Goal: Task Accomplishment & Management: Manage account settings

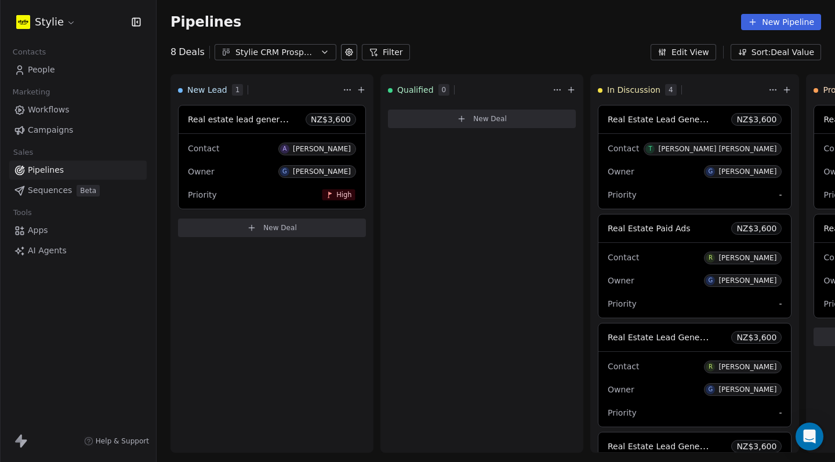
click at [458, 48] on div "8 Deals Stylie CRM Prospecting Filter Edit View Sort: Deal Value" at bounding box center [496, 52] width 679 height 16
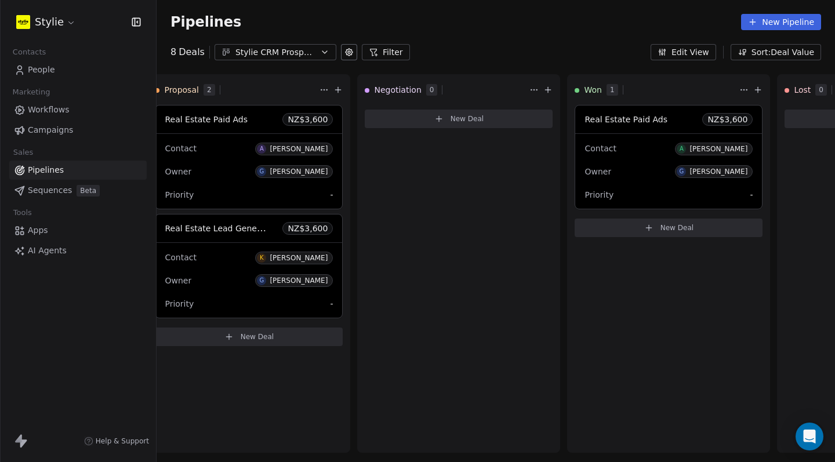
click at [136, 30] on div "Stylie" at bounding box center [78, 22] width 156 height 44
click at [132, 19] on icon "button" at bounding box center [136, 22] width 8 height 8
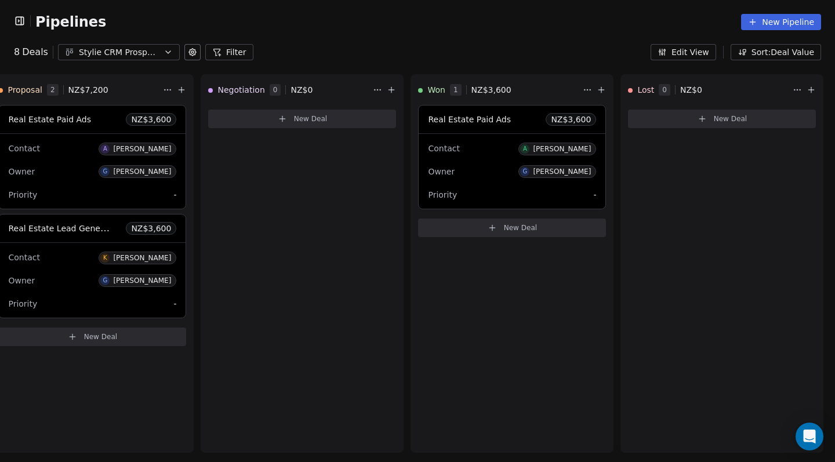
scroll to position [0, 656]
click at [128, 56] on div "Stylie CRM Prospecting" at bounding box center [119, 52] width 80 height 12
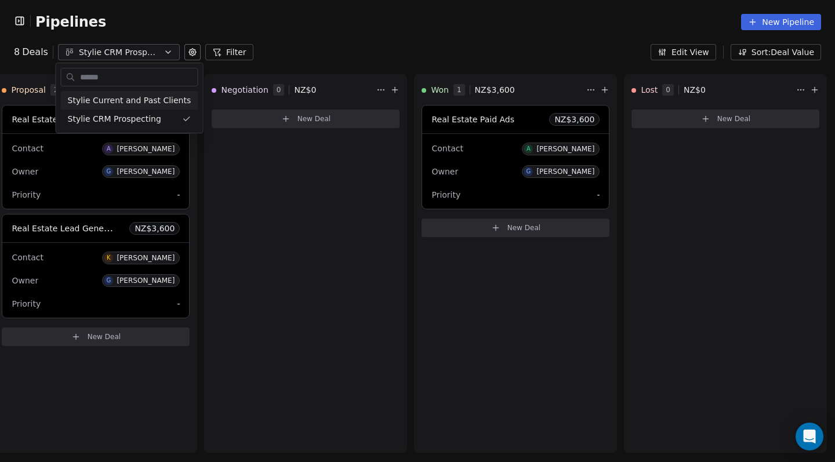
click at [338, 49] on html "Pipelines New Pipeline 8 Deals Stylie CRM Prospecting Filter Edit View Sort: De…" at bounding box center [417, 231] width 835 height 462
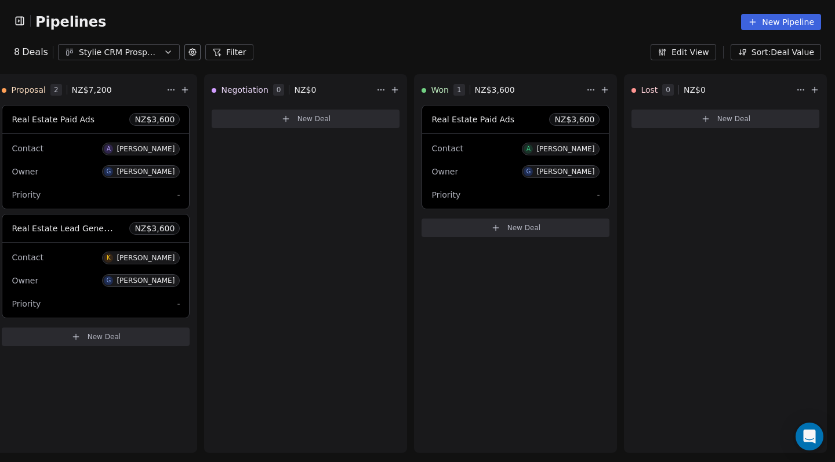
click at [762, 25] on button "New Pipeline" at bounding box center [781, 22] width 80 height 16
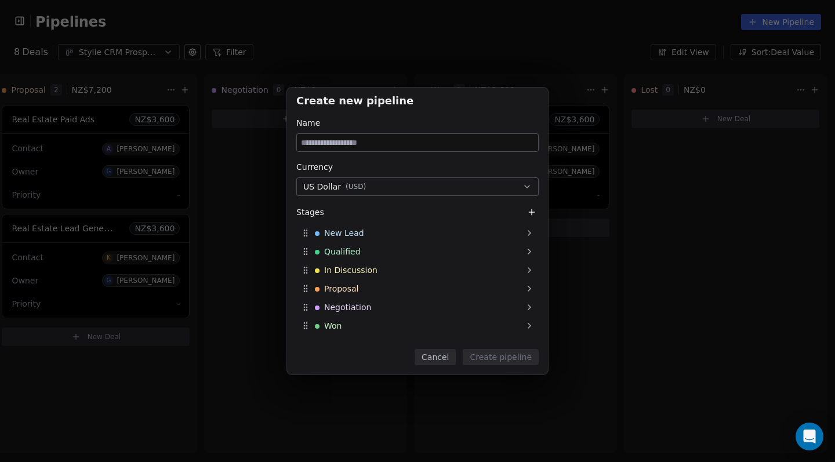
click at [437, 362] on button "Cancel" at bounding box center [435, 357] width 41 height 16
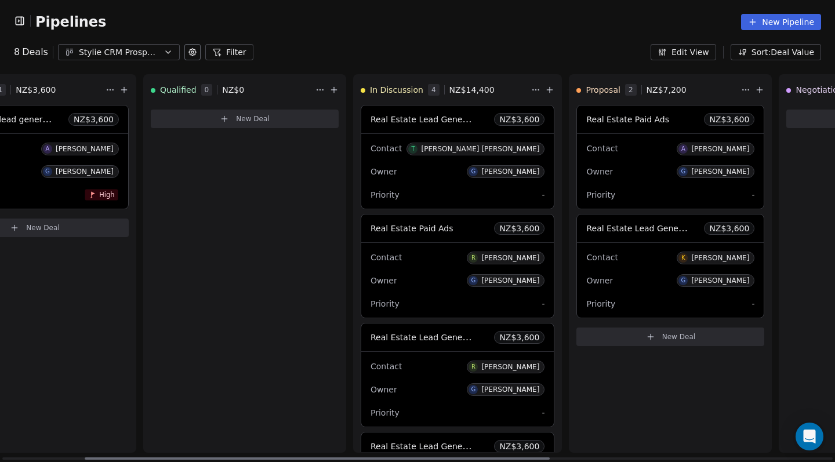
scroll to position [0, 0]
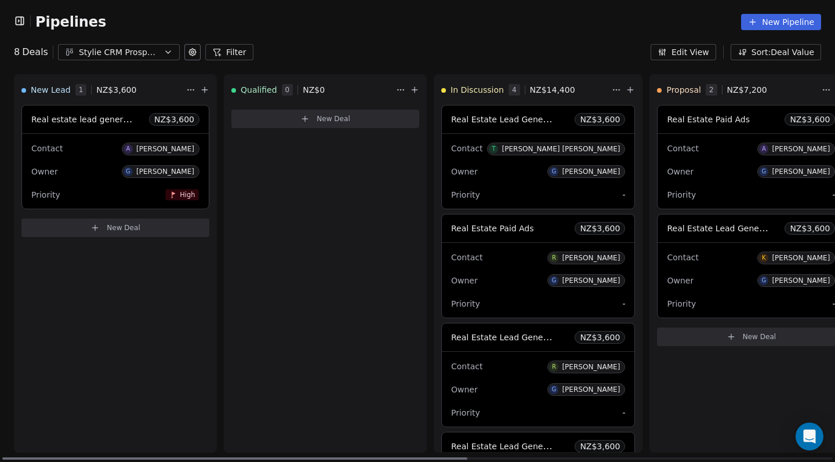
drag, startPoint x: 393, startPoint y: 459, endPoint x: 0, endPoint y: 396, distance: 397.9
click at [0, 396] on div "New Lead 1 NZ$ 3,600 Real estate lead generation NZ$ 3,600 Contact A Amanda Hut…" at bounding box center [417, 268] width 835 height 388
click at [205, 133] on span at bounding box center [115, 133] width 187 height 1
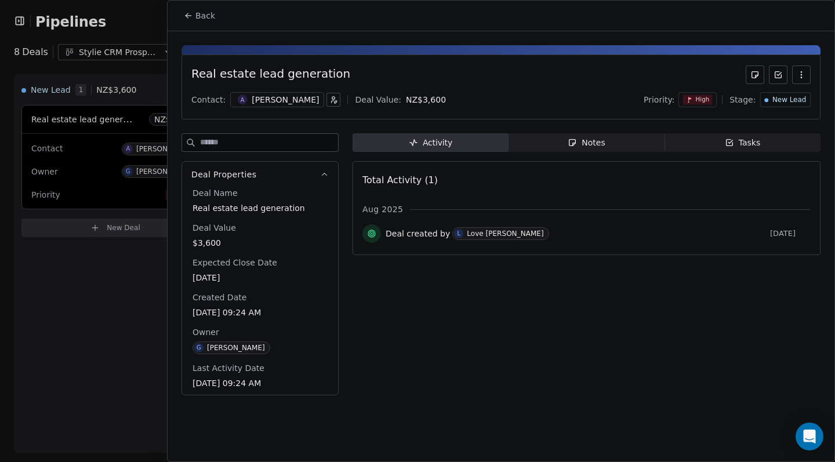
click at [582, 137] on div "Notes" at bounding box center [586, 143] width 37 height 12
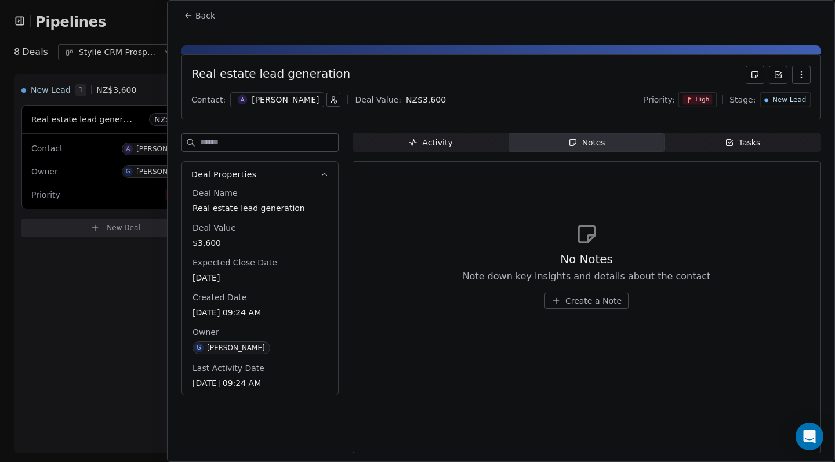
click at [715, 142] on span "Tasks Tasks" at bounding box center [743, 142] width 156 height 19
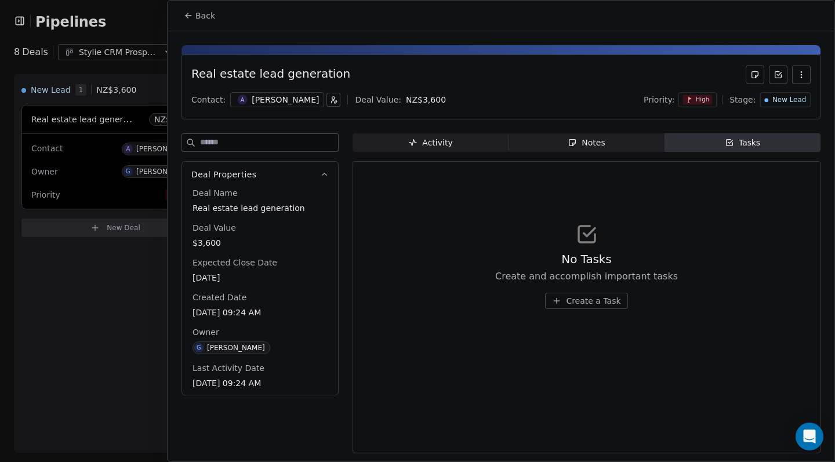
click at [50, 319] on div at bounding box center [417, 231] width 835 height 462
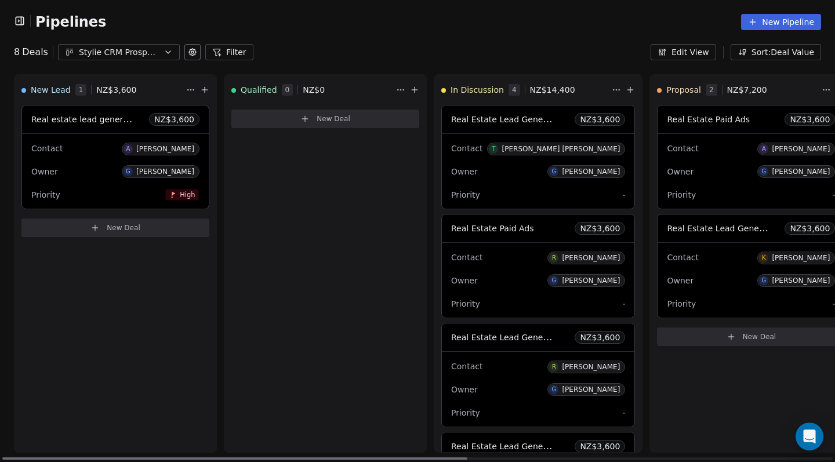
click at [205, 117] on div "Real estate lead generation NZ$ 3,600" at bounding box center [115, 120] width 187 height 28
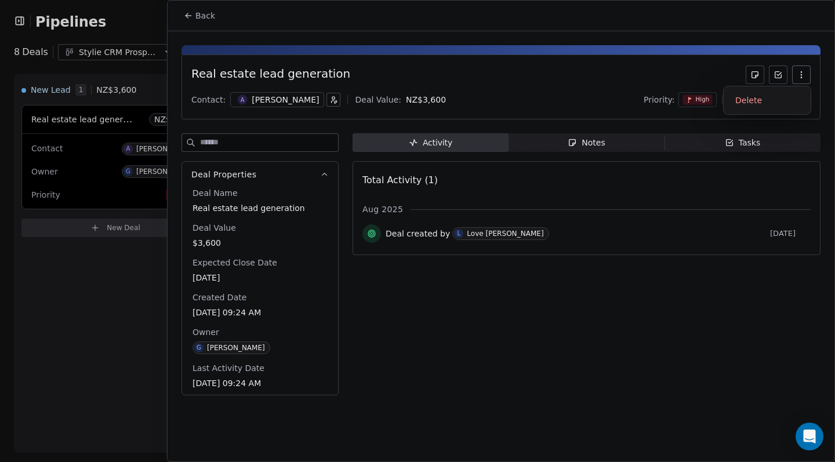
click at [797, 71] on icon "button" at bounding box center [801, 74] width 9 height 9
click at [800, 106] on div "Delete" at bounding box center [768, 100] width 78 height 19
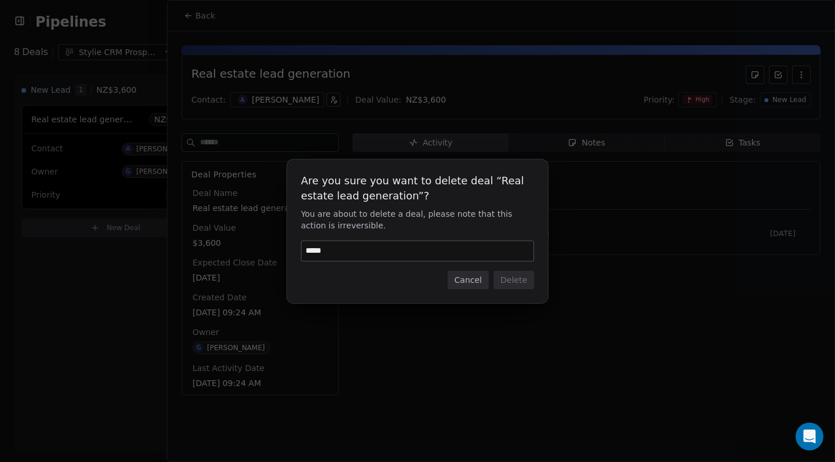
type input "******"
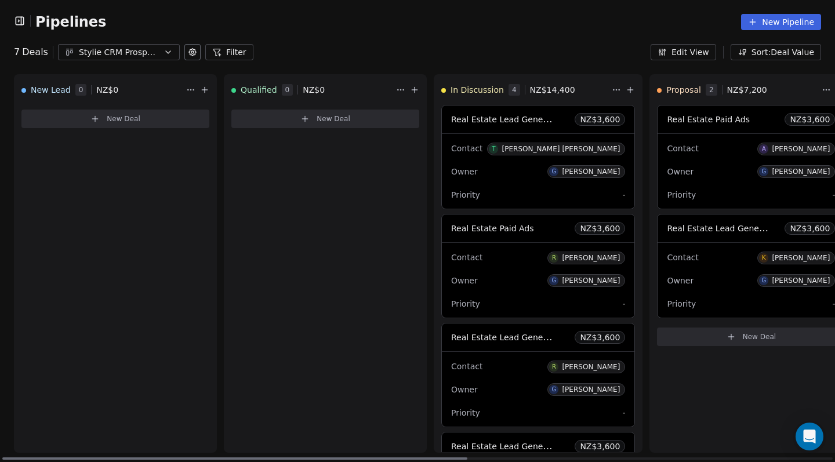
click at [137, 117] on span "New Deal" at bounding box center [124, 118] width 34 height 9
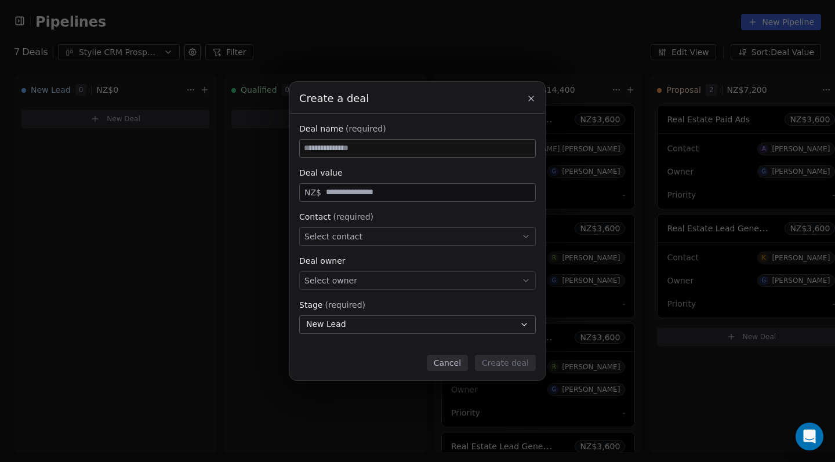
type input "*"
type input "**********"
click at [368, 178] on div "Deal value" at bounding box center [417, 173] width 237 height 12
click at [392, 234] on div "Select contact" at bounding box center [417, 236] width 237 height 19
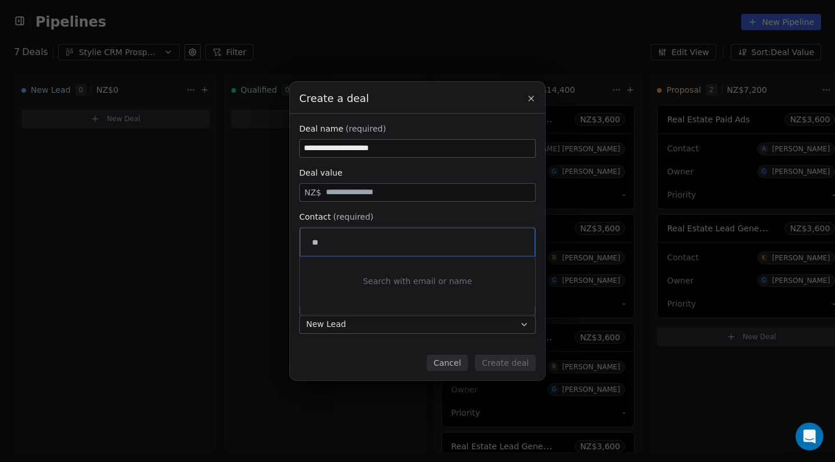
type input "*"
type input "********"
click at [367, 273] on div "[PERSON_NAME]" at bounding box center [356, 271] width 58 height 8
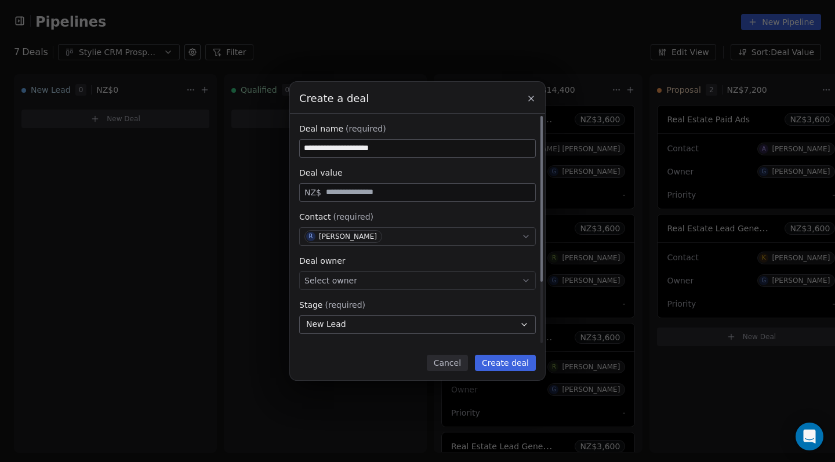
click at [385, 283] on div "Select owner" at bounding box center [417, 281] width 237 height 19
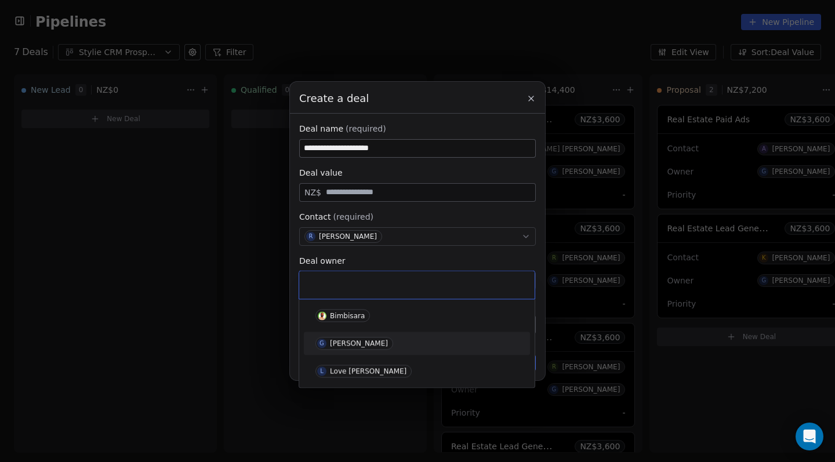
click at [377, 346] on span "G [PERSON_NAME]" at bounding box center [355, 344] width 78 height 13
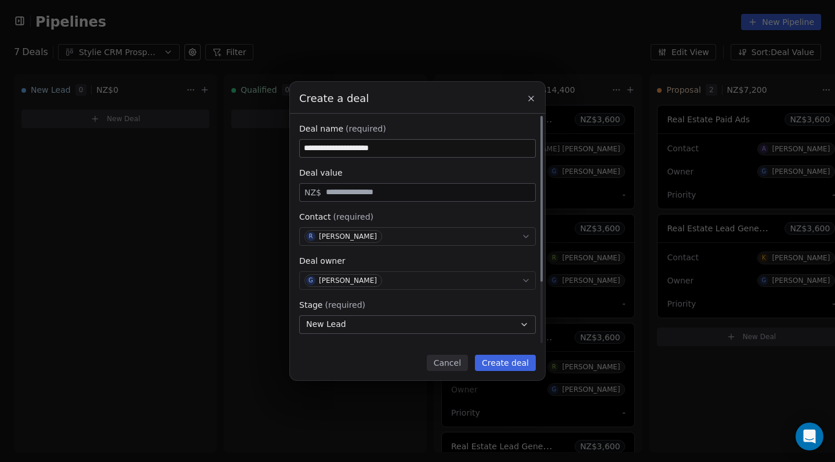
click at [379, 198] on div "NZ$" at bounding box center [417, 192] width 237 height 19
click at [382, 193] on input "text" at bounding box center [428, 192] width 209 height 9
type input "*****"
click at [505, 361] on button "Create deal" at bounding box center [505, 363] width 61 height 16
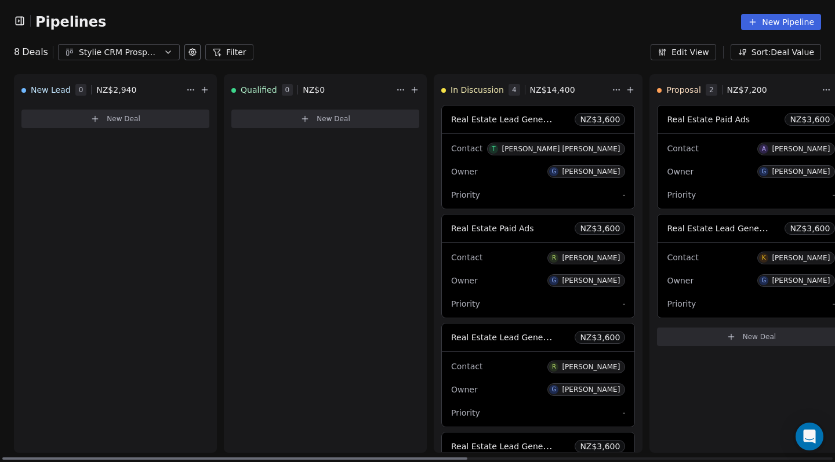
drag, startPoint x: 249, startPoint y: 462, endPoint x: 446, endPoint y: 413, distance: 203.2
click at [240, 410] on div "New Lead 0 NZ$ 2,940 New Deal Qualified 0 NZ$ 0 New Deal In Discussion 4 NZ$ 14…" at bounding box center [417, 268] width 835 height 388
drag, startPoint x: 430, startPoint y: 459, endPoint x: 326, endPoint y: 428, distance: 108.9
click at [329, 430] on div "New Lead 0 NZ$ 2,940 New Deal Qualified 0 NZ$ 0 New Deal In Discussion 4 NZ$ 14…" at bounding box center [417, 268] width 835 height 388
click at [117, 89] on span "NZ$ 2,940" at bounding box center [116, 90] width 40 height 12
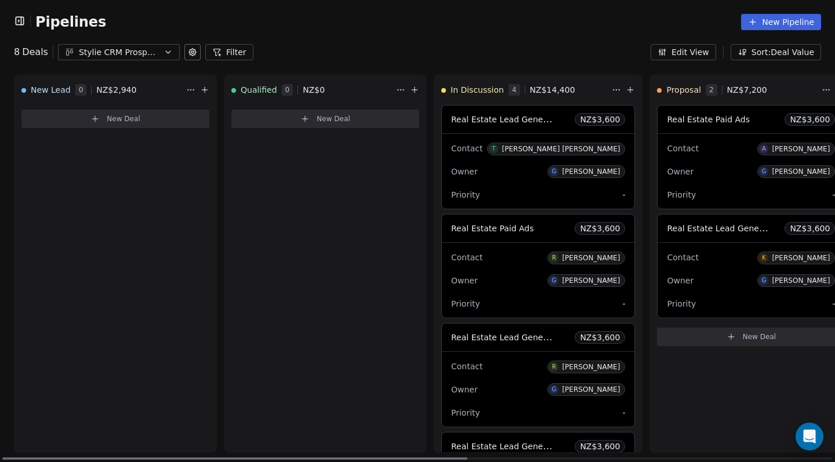
click at [130, 122] on span "New Deal" at bounding box center [124, 118] width 34 height 9
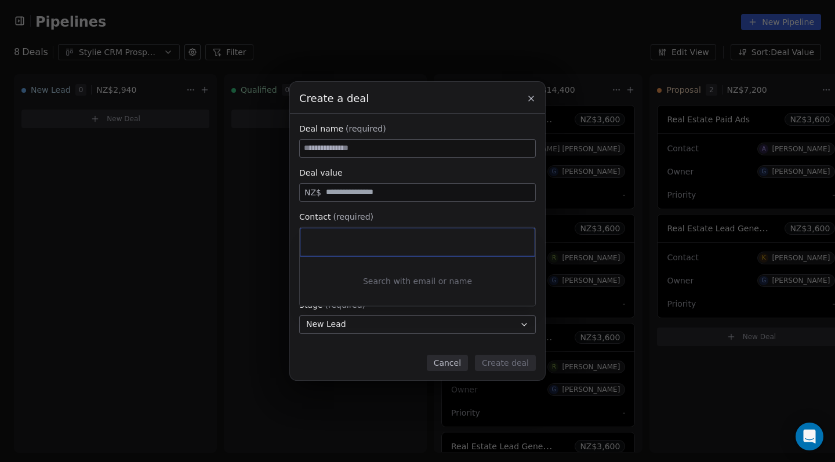
click at [381, 183] on div "Create a deal Deal name (required) Deal value NZ$ Contact (required) Select con…" at bounding box center [417, 231] width 835 height 298
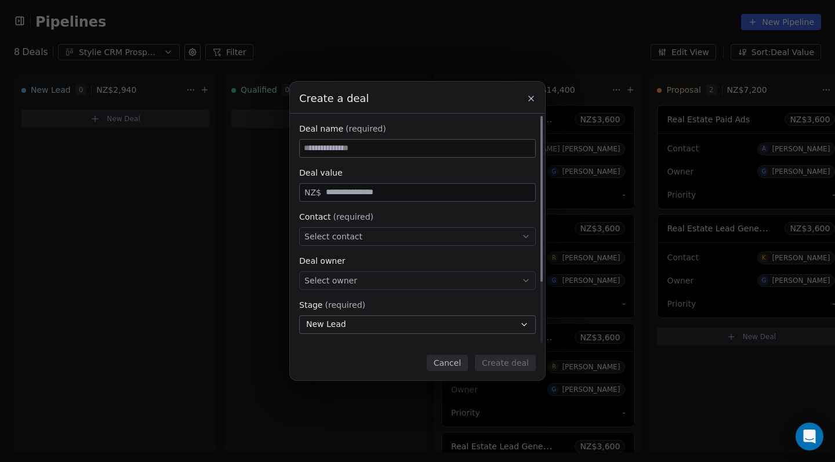
click at [404, 191] on input "text" at bounding box center [428, 192] width 209 height 9
type input "*****"
click at [428, 146] on input at bounding box center [418, 148] width 236 height 17
type input "**********"
click at [439, 242] on div "Select contact" at bounding box center [417, 236] width 237 height 19
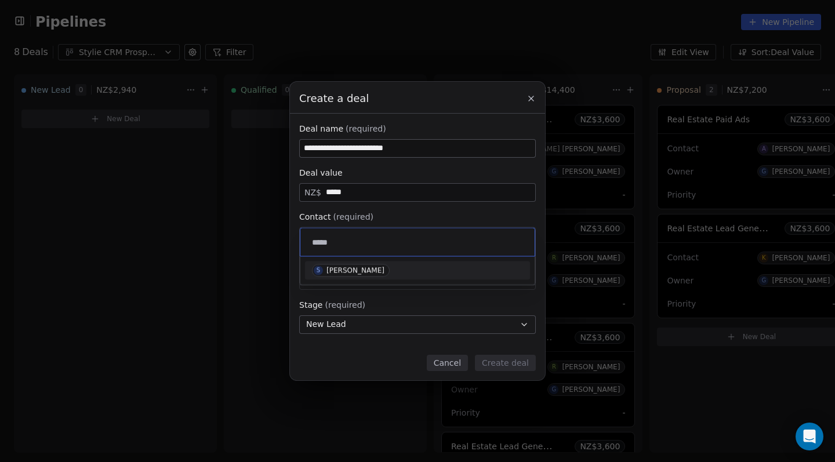
type input "*****"
click at [347, 277] on div "S Sunil Vaghasiya" at bounding box center [417, 271] width 225 height 19
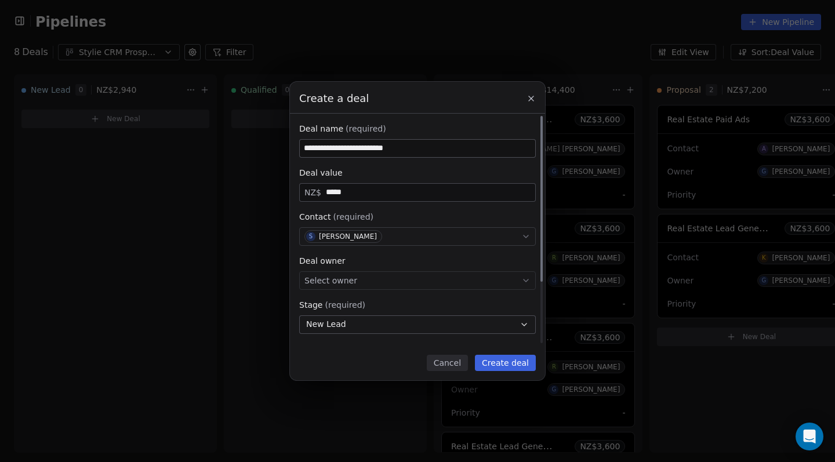
click at [382, 288] on div "Select owner" at bounding box center [417, 281] width 237 height 19
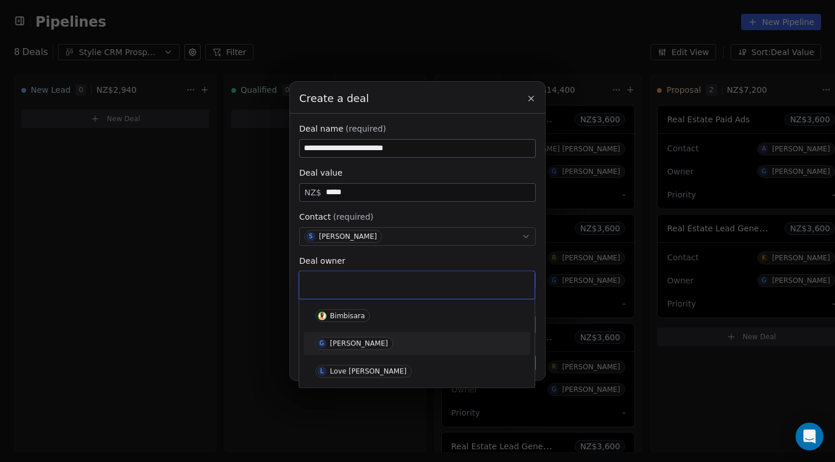
click at [352, 349] on span "G [PERSON_NAME]" at bounding box center [355, 344] width 78 height 13
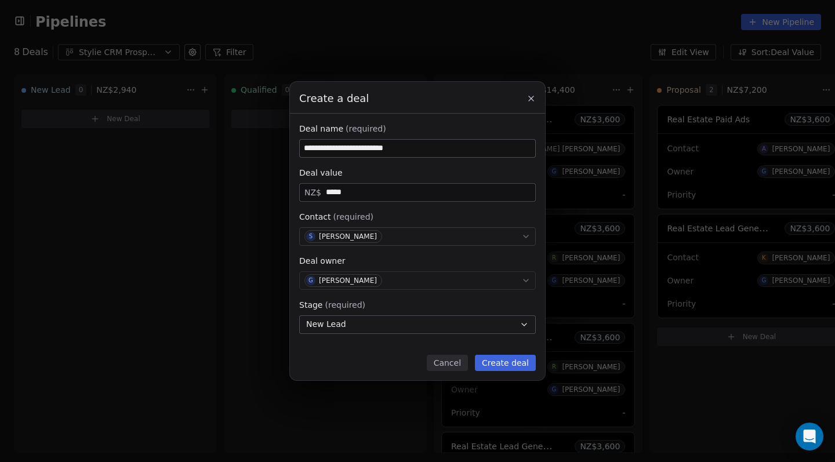
click at [489, 363] on button "Create deal" at bounding box center [505, 363] width 61 height 16
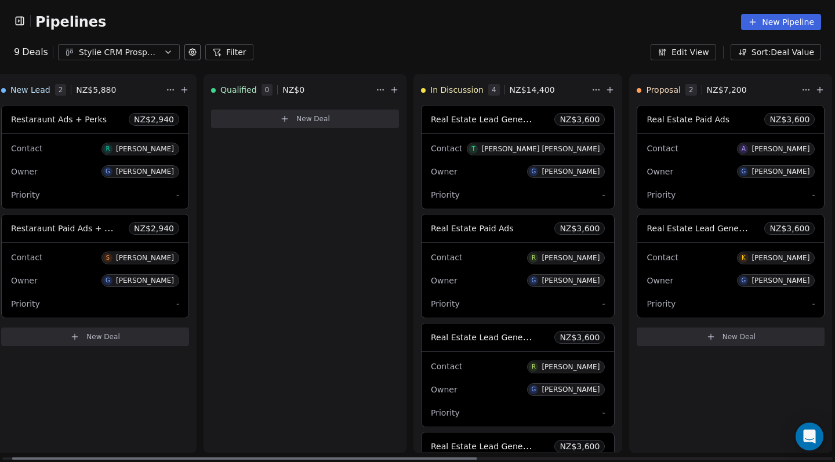
scroll to position [0, 15]
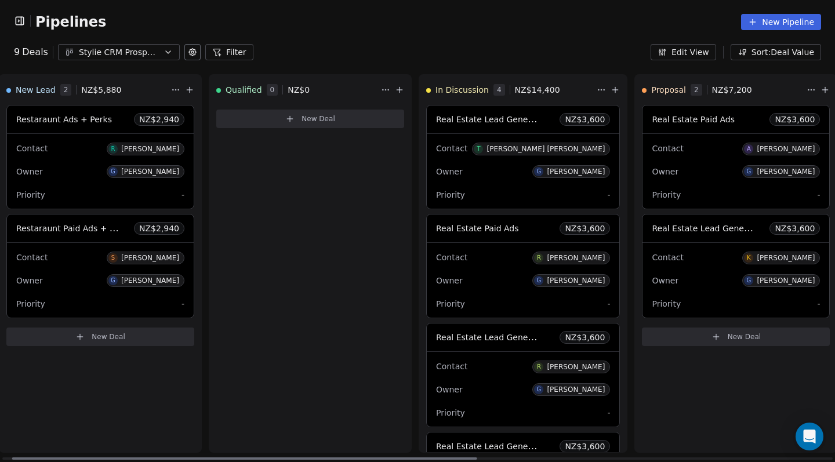
drag, startPoint x: 400, startPoint y: 462, endPoint x: 409, endPoint y: 453, distance: 12.7
click at [409, 453] on div "New Lead 2 NZ$ 5,880 Restaraunt Ads + Perks NZ$ 2,940 Contact R Ravinder Gairol…" at bounding box center [417, 268] width 835 height 388
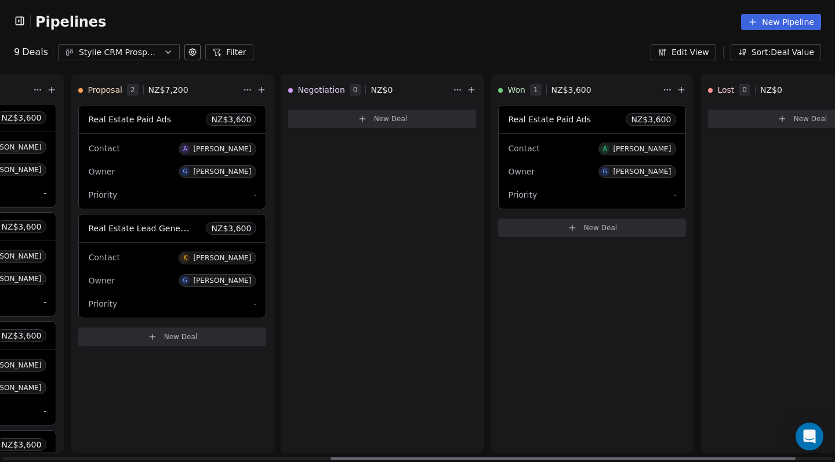
scroll to position [0, 589]
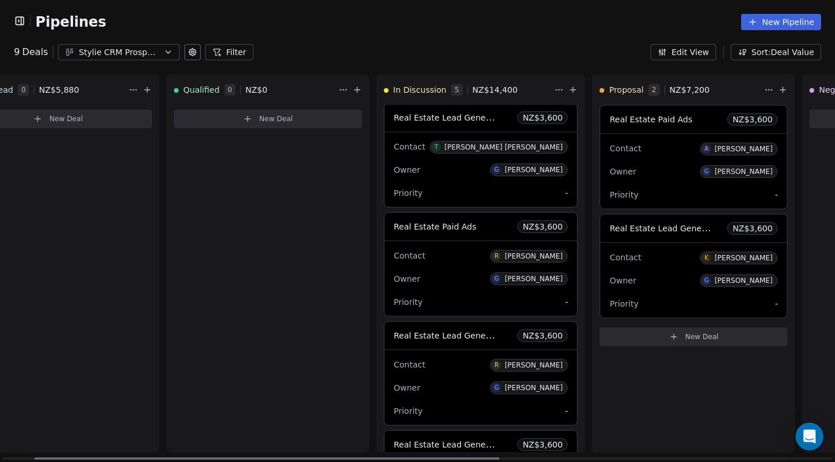
drag, startPoint x: 463, startPoint y: 462, endPoint x: 488, endPoint y: 417, distance: 51.2
click at [488, 417] on div "New Lead 0 NZ$ 5,880 New Deal Qualified 0 NZ$ 0 New Deal In Discussion 5 NZ$ 14…" at bounding box center [417, 268] width 835 height 388
click at [483, 280] on div "Owner G Gareth Fleck" at bounding box center [479, 279] width 174 height 19
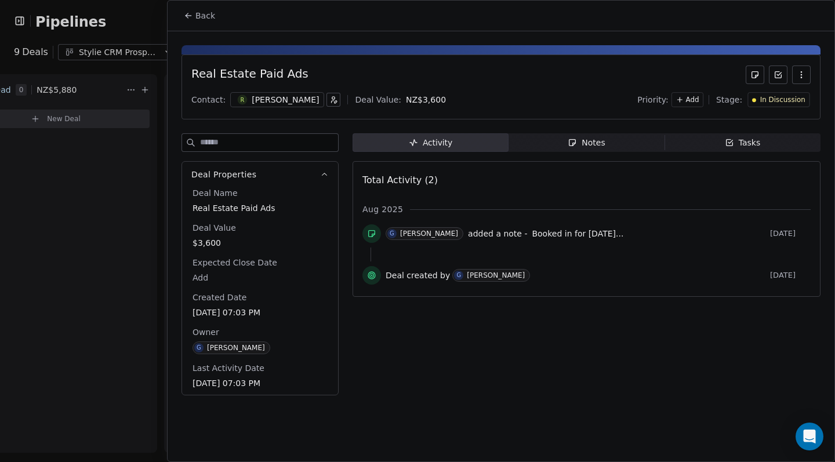
click at [155, 285] on div at bounding box center [417, 231] width 835 height 462
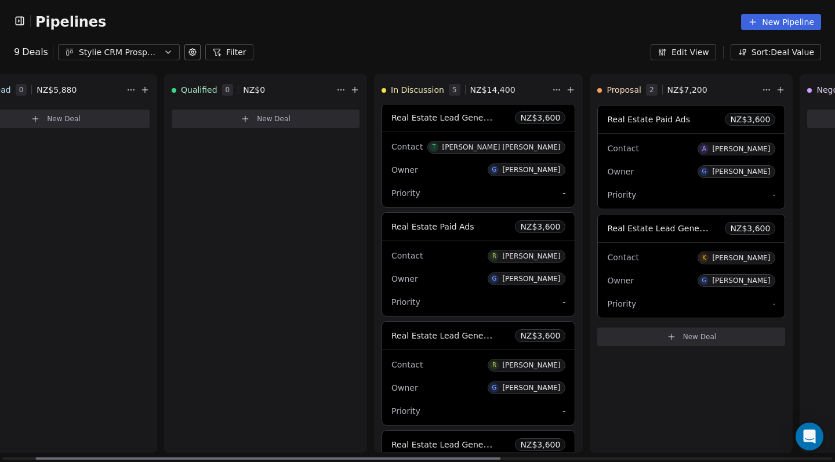
click at [479, 289] on div "Contact R [PERSON_NAME] Owner G [PERSON_NAME] Priority -" at bounding box center [478, 278] width 193 height 75
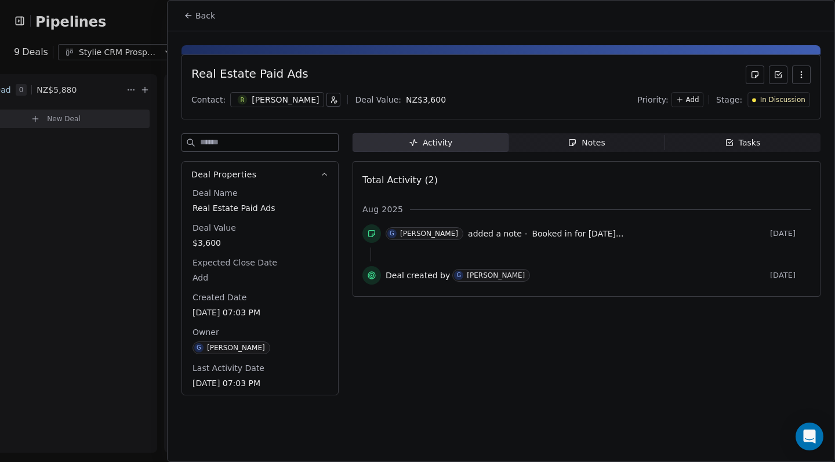
click at [580, 152] on div "Activity Activity Notes Notes Tasks Tasks Total Activity (2) Aug 2025 G Gareth …" at bounding box center [587, 267] width 468 height 269
click at [583, 147] on div "Notes" at bounding box center [586, 143] width 37 height 12
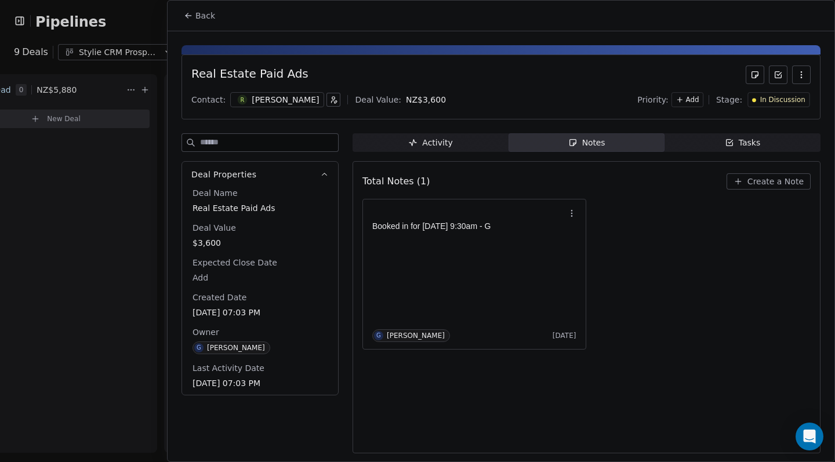
click at [139, 288] on div at bounding box center [417, 231] width 835 height 462
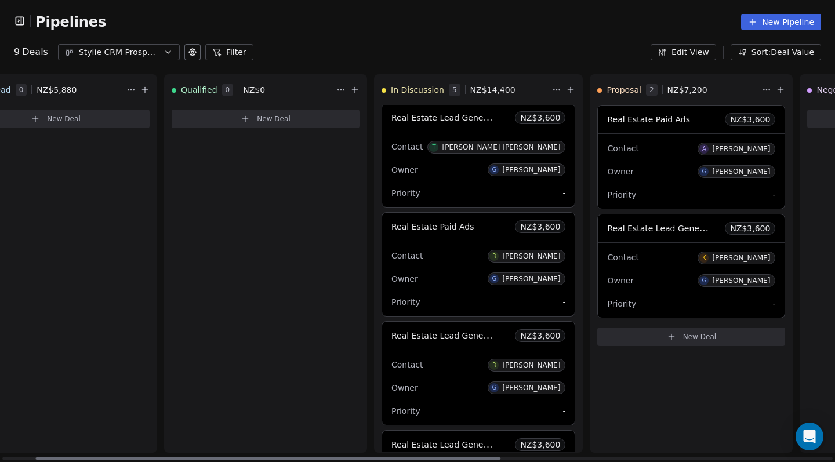
click at [480, 367] on div "Contact R Roei Siboni" at bounding box center [479, 364] width 174 height 19
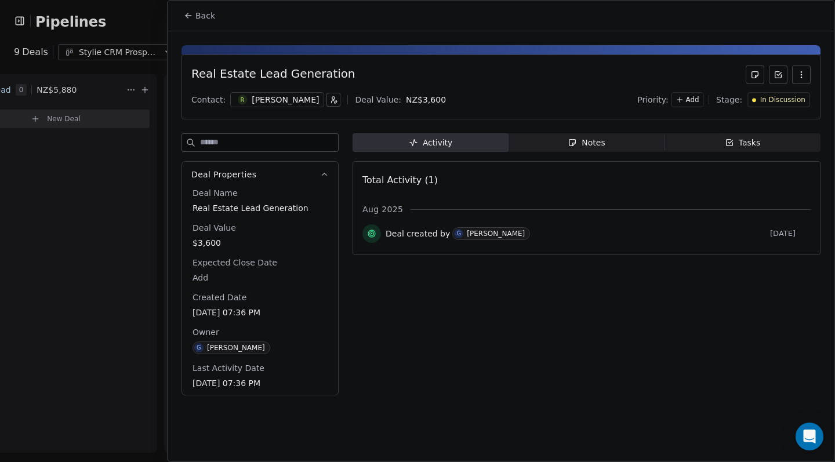
click at [556, 146] on span "Notes Notes" at bounding box center [587, 142] width 156 height 19
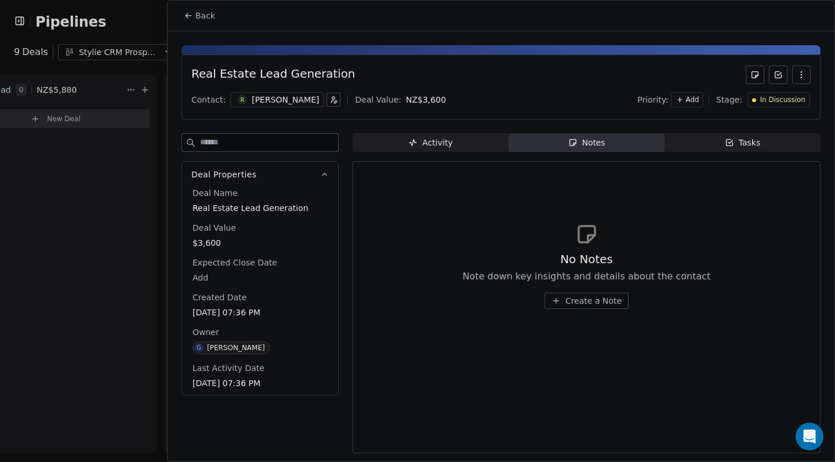
click at [273, 100] on div "[PERSON_NAME]" at bounding box center [285, 100] width 67 height 12
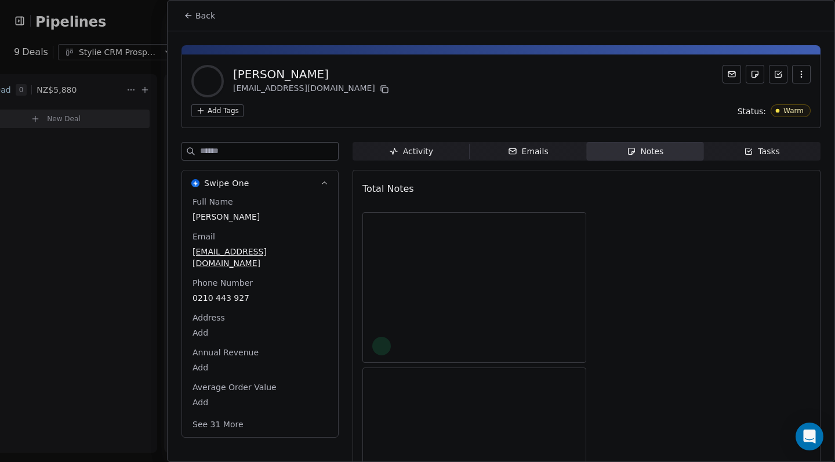
click at [179, 10] on button "Back" at bounding box center [199, 15] width 45 height 21
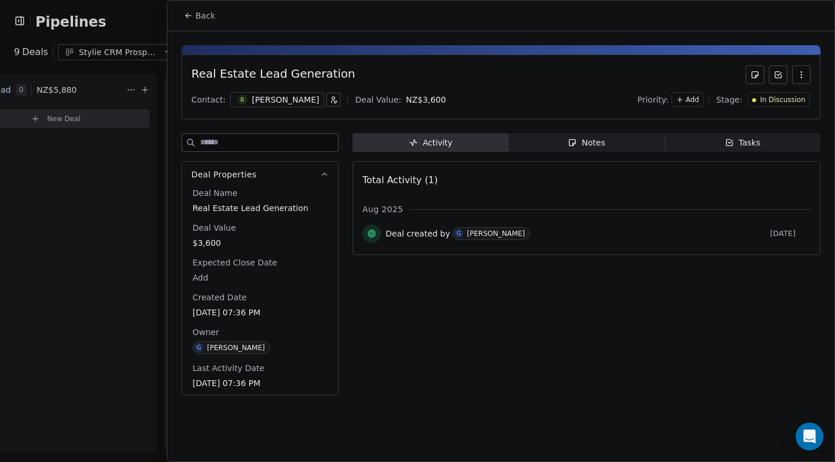
click at [330, 102] on icon "button" at bounding box center [334, 100] width 8 height 8
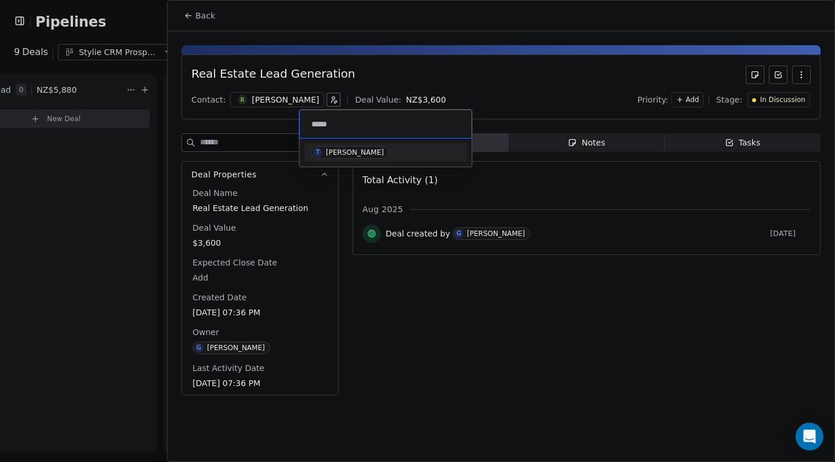
type input "****"
click at [333, 154] on div "[PERSON_NAME]" at bounding box center [355, 153] width 58 height 8
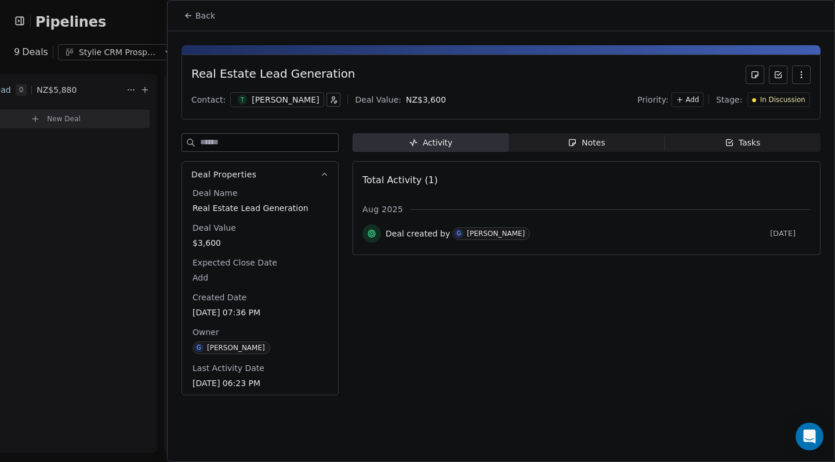
click at [631, 143] on span "Notes Notes" at bounding box center [587, 142] width 156 height 19
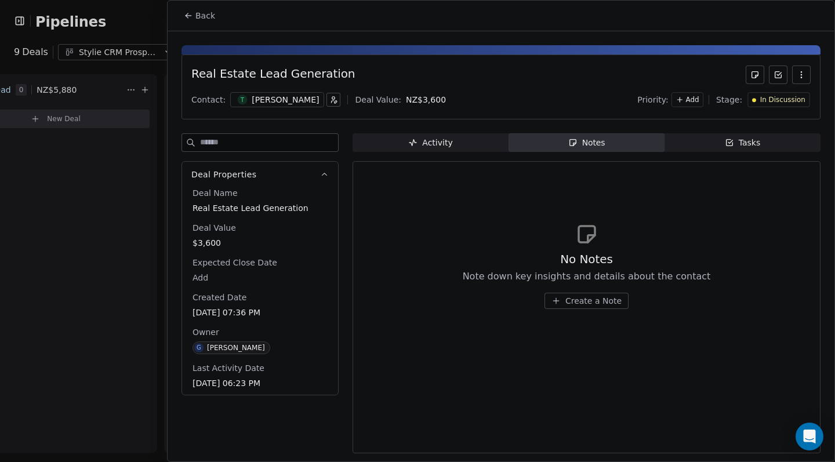
click at [580, 314] on div "No Notes Note down key insights and details about the contact Create a Note" at bounding box center [587, 265] width 448 height 143
click at [578, 305] on span "Create a Note" at bounding box center [594, 301] width 56 height 12
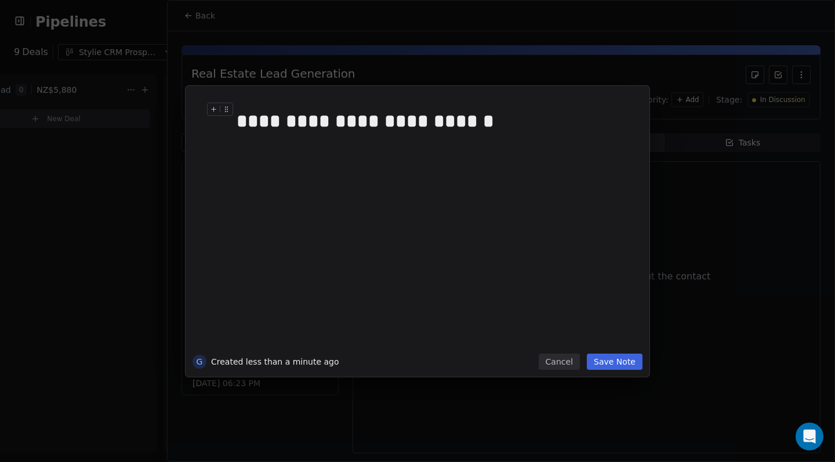
click at [419, 126] on div "**********" at bounding box center [431, 121] width 388 height 28
click at [629, 357] on button "Save Note" at bounding box center [615, 362] width 56 height 16
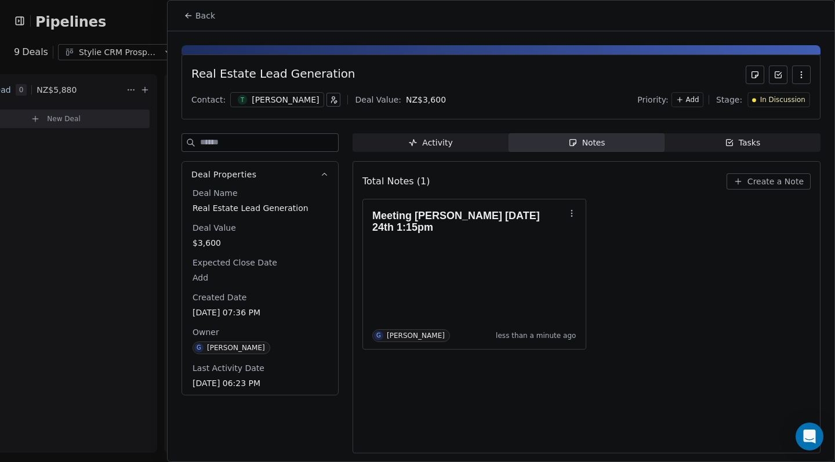
click at [441, 144] on div "Activity" at bounding box center [430, 143] width 44 height 12
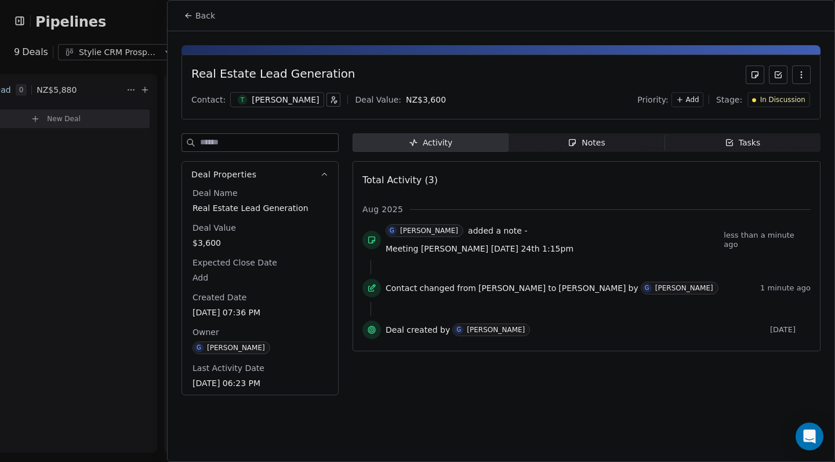
click at [152, 203] on div at bounding box center [417, 231] width 835 height 462
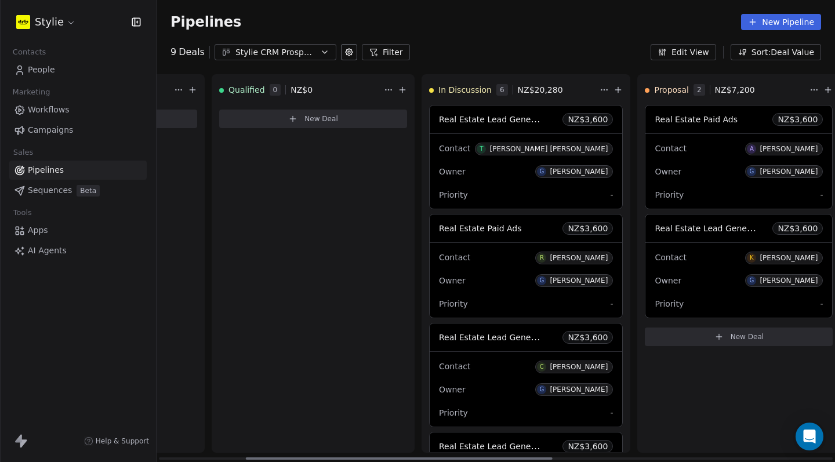
scroll to position [0, 193]
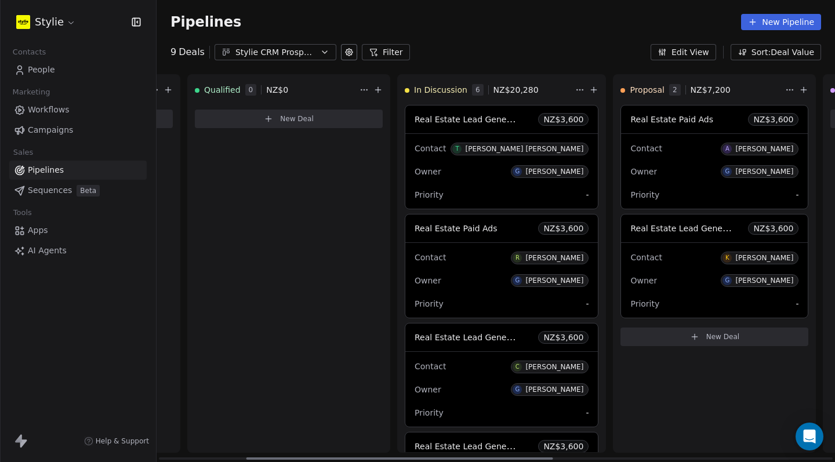
drag, startPoint x: 454, startPoint y: 458, endPoint x: 541, endPoint y: 451, distance: 87.9
click at [541, 451] on div "New Lead 0 NZ$ 0 New Deal Qualified 0 NZ$ 0 New Deal In Discussion 6 NZ$ 20,280…" at bounding box center [496, 268] width 679 height 388
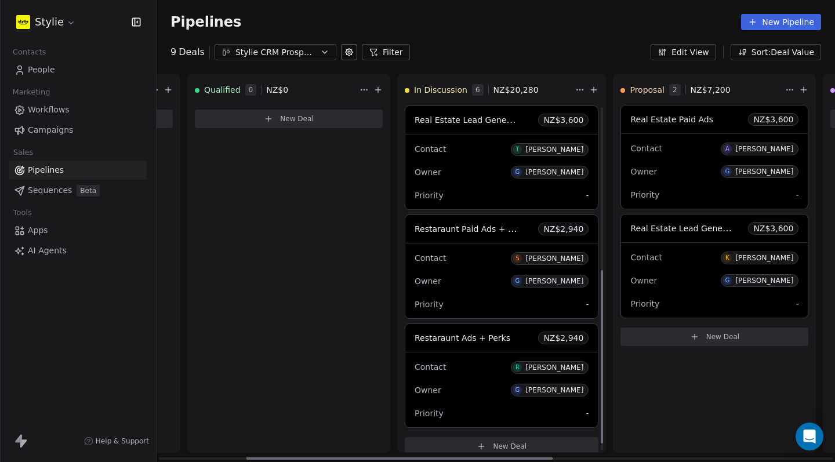
scroll to position [339, 0]
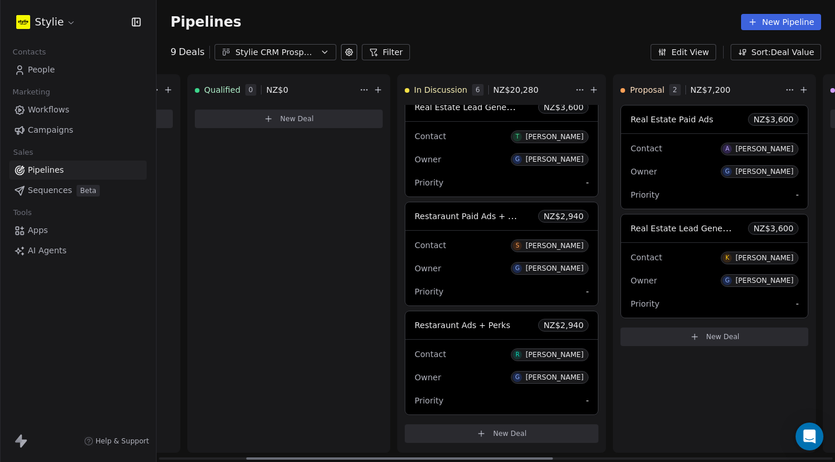
click at [483, 432] on icon at bounding box center [481, 433] width 9 height 9
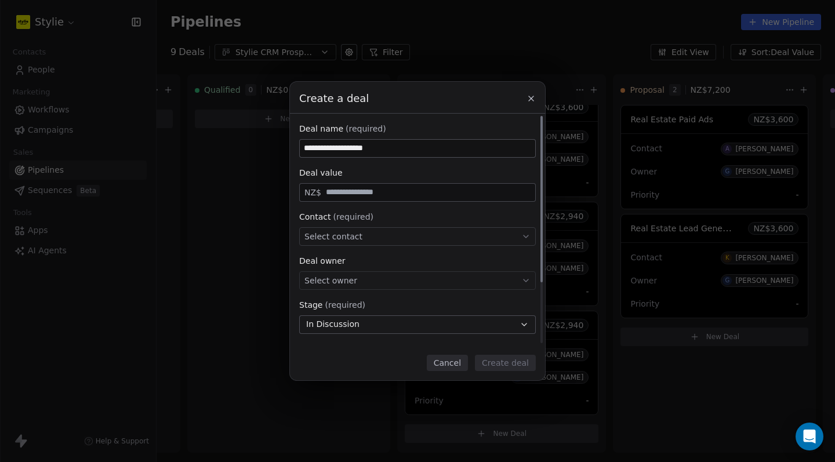
type input "**********"
click at [464, 191] on input "text" at bounding box center [428, 192] width 209 height 9
type input "*****"
click at [347, 240] on span "Select contact" at bounding box center [334, 237] width 58 height 12
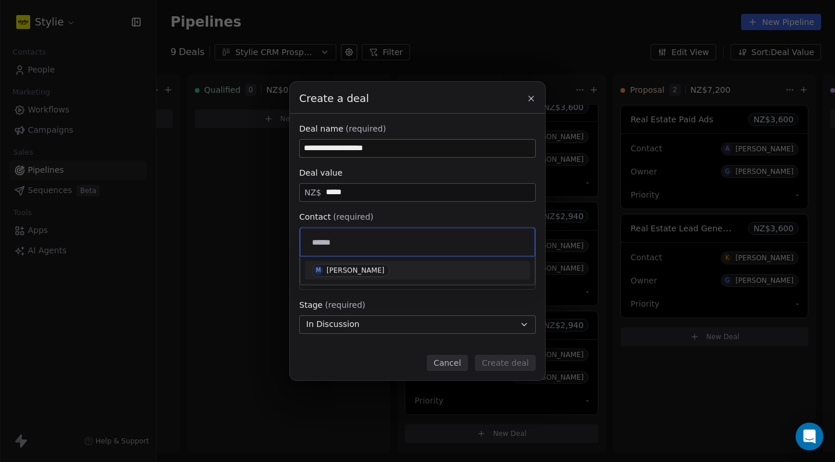
type input "******"
click at [343, 276] on span "M [PERSON_NAME]" at bounding box center [351, 271] width 78 height 13
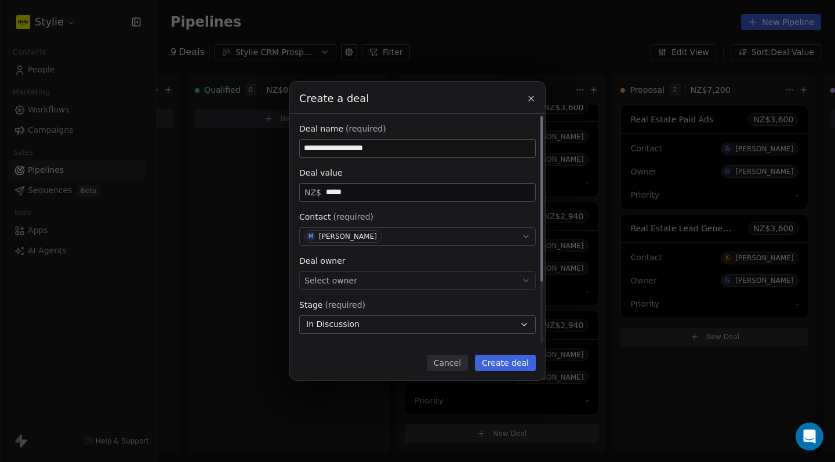
click at [372, 290] on div "**********" at bounding box center [417, 272] width 237 height 299
click at [373, 286] on div "Select owner" at bounding box center [417, 281] width 237 height 19
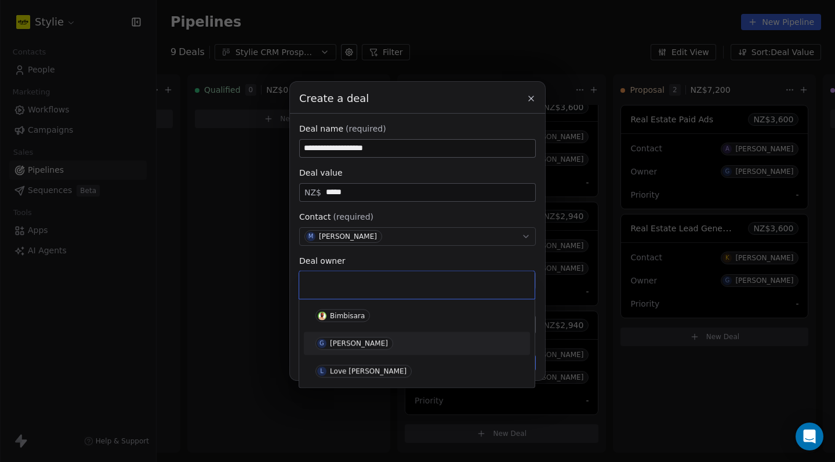
click at [359, 350] on div "G [PERSON_NAME]" at bounding box center [417, 344] width 217 height 19
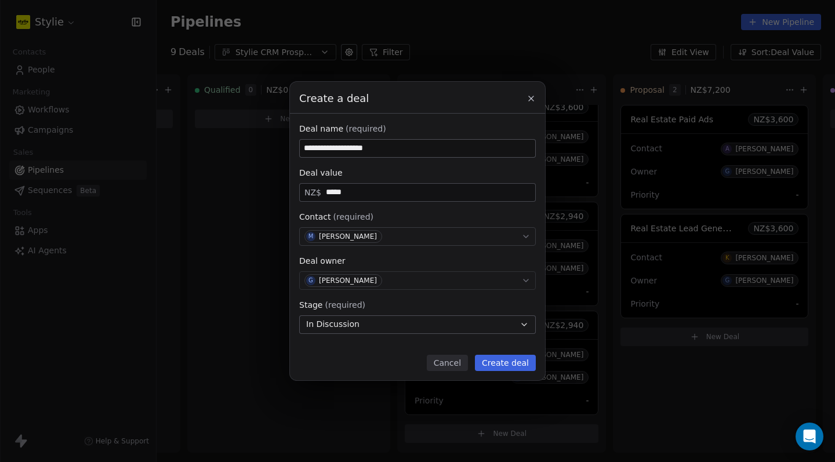
click at [490, 364] on button "Create deal" at bounding box center [505, 363] width 61 height 16
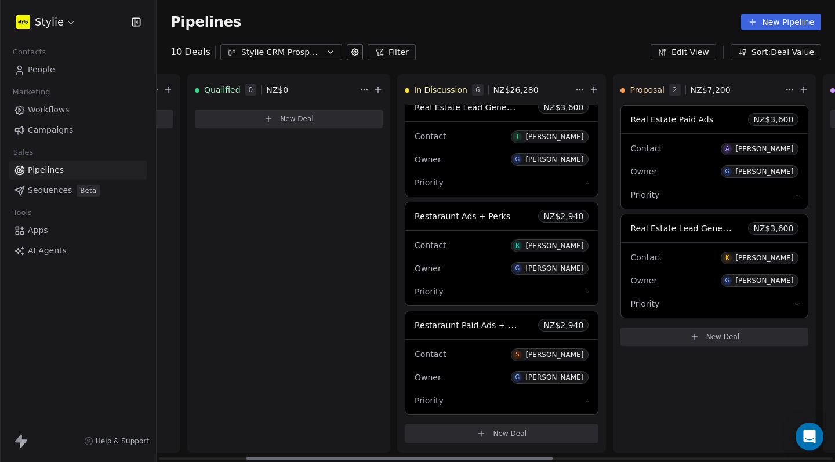
click at [536, 434] on button "New Deal" at bounding box center [502, 434] width 194 height 19
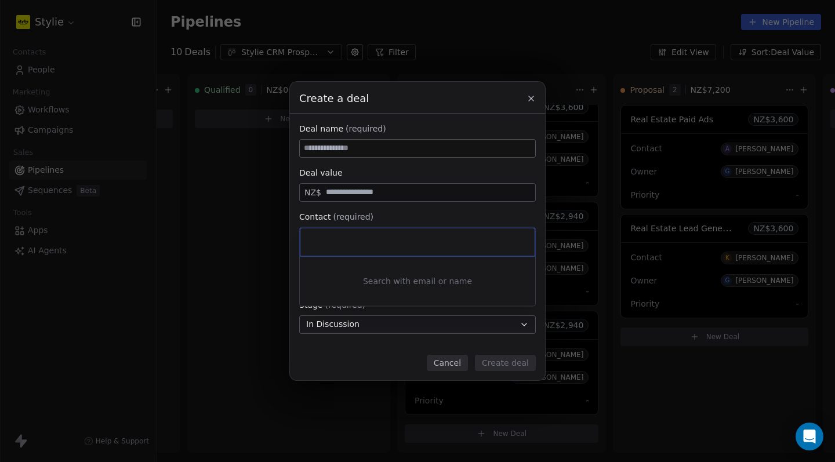
click at [396, 199] on div "Create a deal Deal name (required) Deal value NZ$ Contact (required) Select con…" at bounding box center [417, 231] width 835 height 298
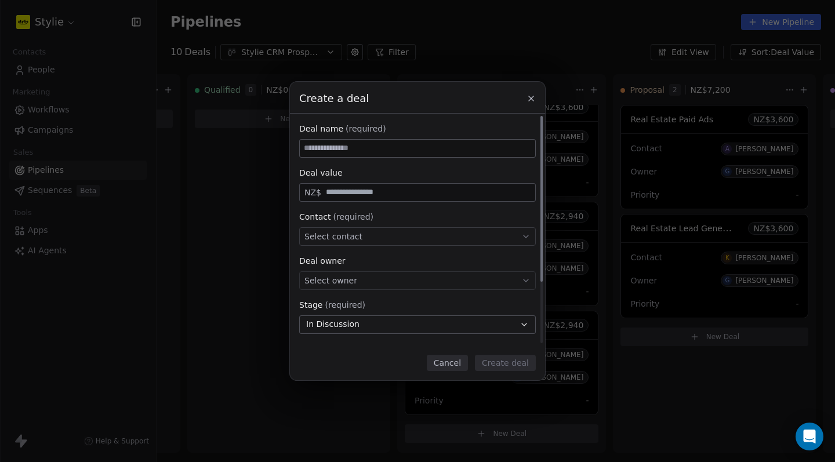
click at [401, 190] on input "text" at bounding box center [428, 192] width 209 height 9
type input "*****"
click at [383, 140] on input at bounding box center [418, 148] width 236 height 17
type input "**********"
click at [333, 226] on div "Contact (required) Select contact" at bounding box center [417, 228] width 237 height 35
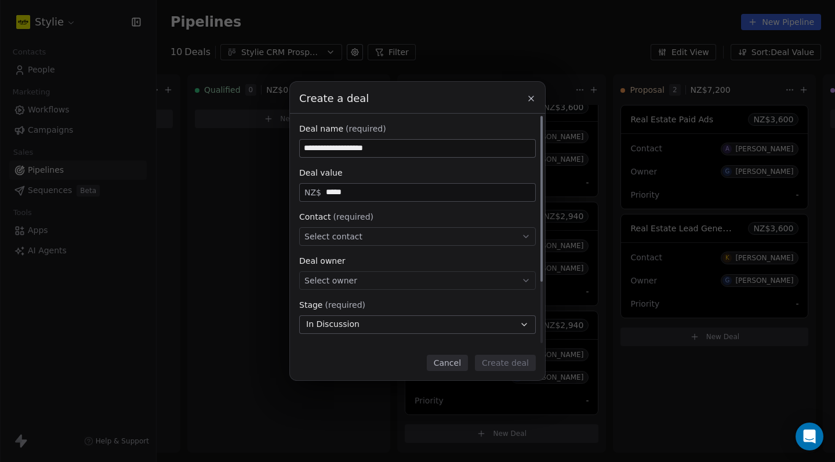
click at [338, 236] on span "Select contact" at bounding box center [334, 237] width 58 height 12
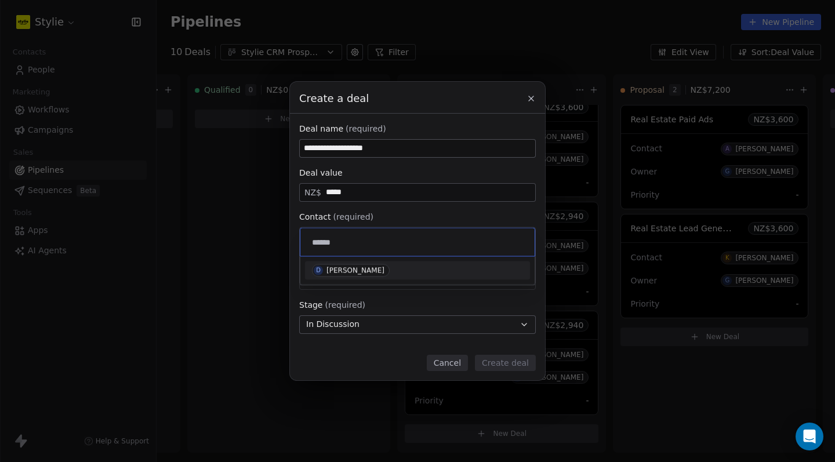
type input "******"
click at [371, 277] on div "D [PERSON_NAME]" at bounding box center [417, 271] width 225 height 19
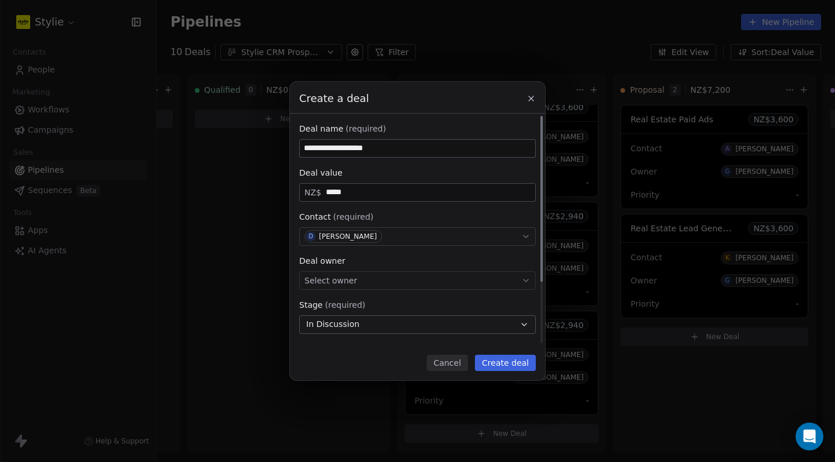
click at [378, 278] on div "Select owner" at bounding box center [417, 281] width 237 height 19
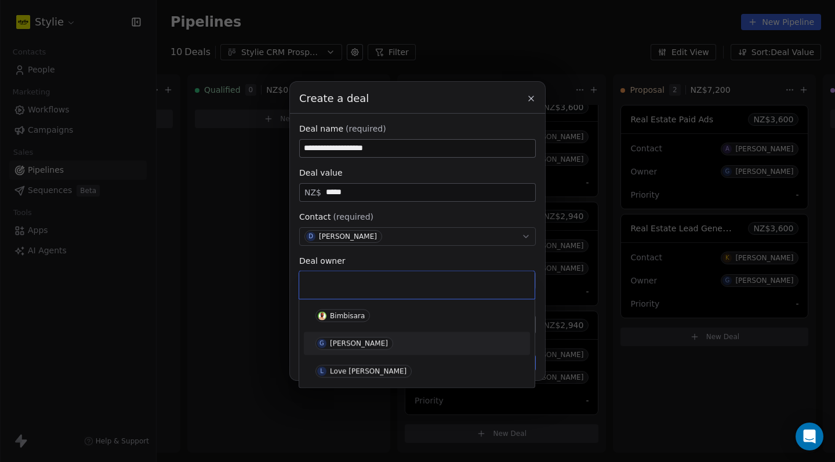
click at [363, 348] on span "G [PERSON_NAME]" at bounding box center [355, 344] width 78 height 13
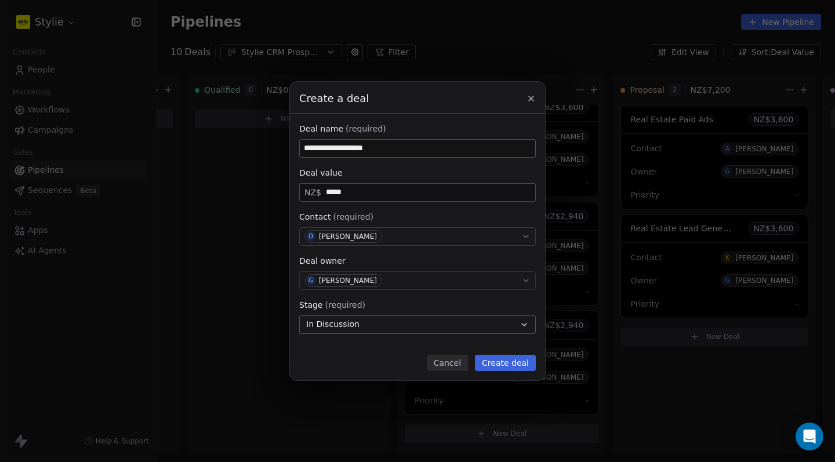
click at [521, 363] on button "Create deal" at bounding box center [505, 363] width 61 height 16
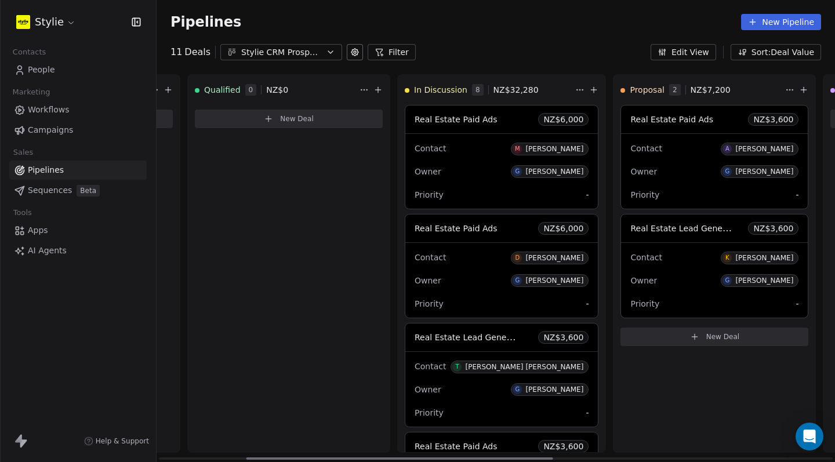
scroll to position [99, 0]
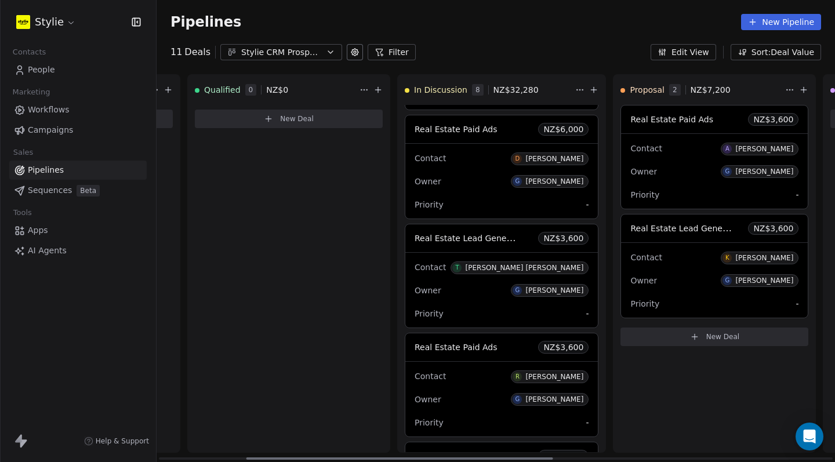
click at [504, 276] on div "Contact T [PERSON_NAME] [PERSON_NAME]" at bounding box center [502, 267] width 174 height 19
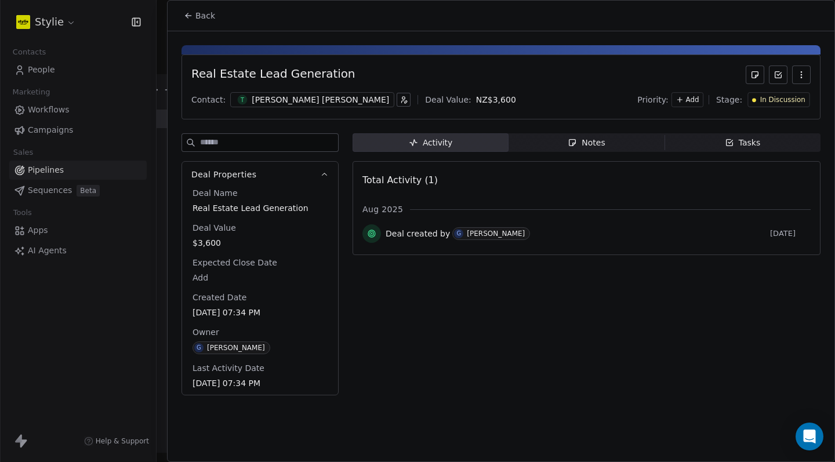
click at [393, 98] on body "Stylie Contacts People Marketing Workflows Campaigns Sales Pipelines Sequences …" at bounding box center [417, 231] width 835 height 462
click at [211, 241] on html "Stylie Contacts People Marketing Workflows Campaigns Sales Pipelines Sequences …" at bounding box center [417, 231] width 835 height 462
drag, startPoint x: 381, startPoint y: 100, endPoint x: 365, endPoint y: 100, distance: 15.7
click at [376, 99] on html "Stylie Contacts People Marketing Workflows Campaigns Sales Pipelines Sequences …" at bounding box center [417, 231] width 835 height 462
click at [343, 99] on html "Stylie Contacts People Marketing Workflows Campaigns Sales Pipelines Sequences …" at bounding box center [417, 231] width 835 height 462
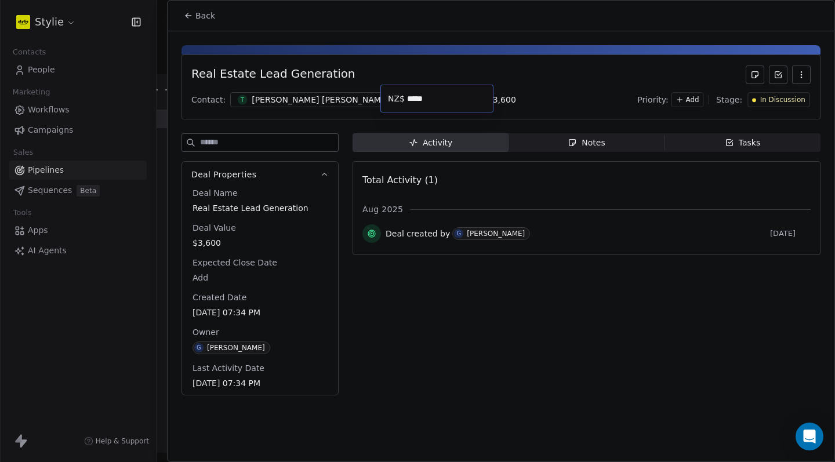
click at [418, 102] on body "Stylie Contacts People Marketing Workflows Campaigns Sales Pipelines Sequences …" at bounding box center [417, 231] width 835 height 462
click at [418, 102] on div "NZ$ *****" at bounding box center [437, 99] width 113 height 28
click at [418, 102] on input "*****" at bounding box center [448, 99] width 86 height 9
type input "*****"
click at [183, 5] on button "Back" at bounding box center [199, 15] width 45 height 21
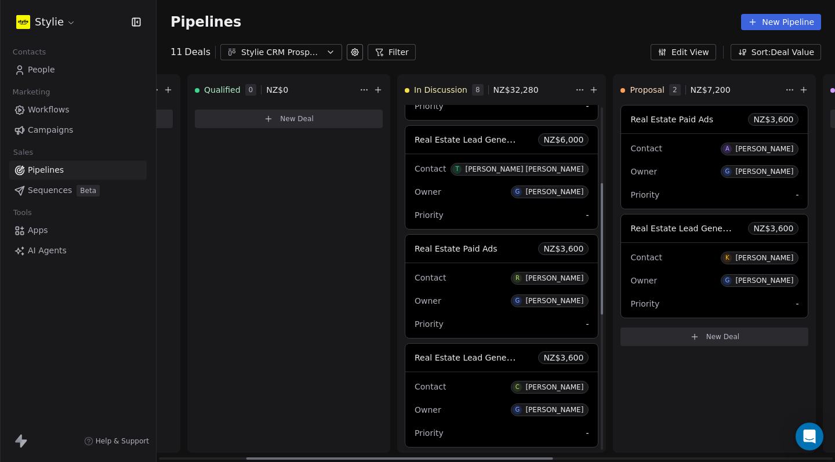
scroll to position [217, 0]
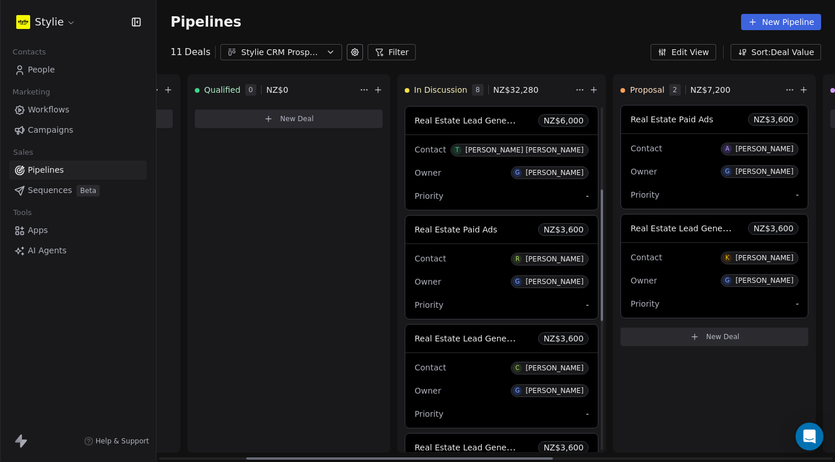
click at [503, 272] on div "Contact R [PERSON_NAME] Owner G [PERSON_NAME] Priority -" at bounding box center [502, 281] width 193 height 75
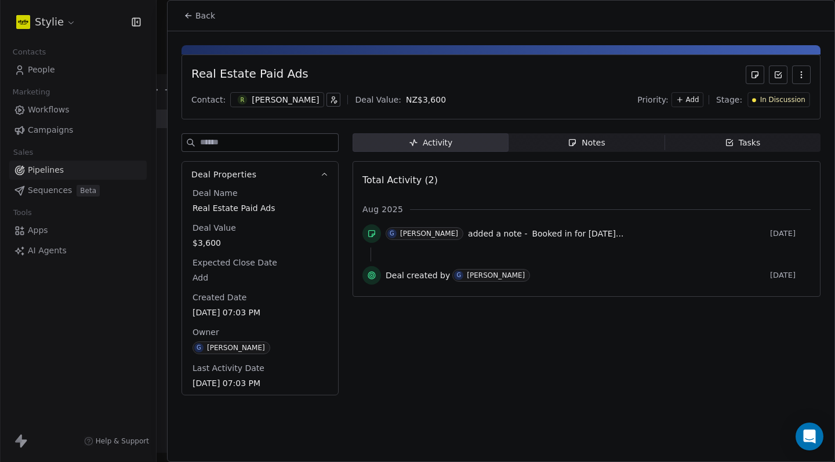
click at [403, 101] on body "Stylie Contacts People Marketing Workflows Campaigns Sales Pipelines Sequences …" at bounding box center [417, 231] width 835 height 462
click at [403, 101] on input "*****" at bounding box center [440, 99] width 86 height 9
type input "*"
type input "*****"
click at [187, 10] on button "Back" at bounding box center [199, 15] width 45 height 21
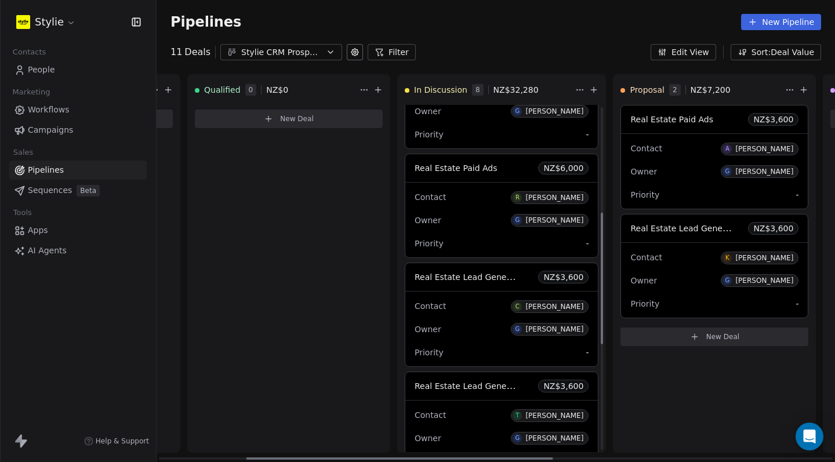
scroll to position [308, 0]
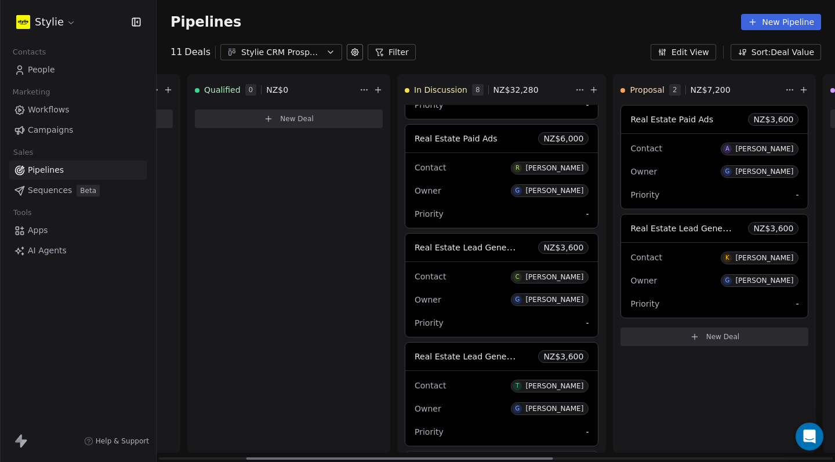
click at [552, 252] on span "NZ$ 3,600" at bounding box center [564, 248] width 40 height 12
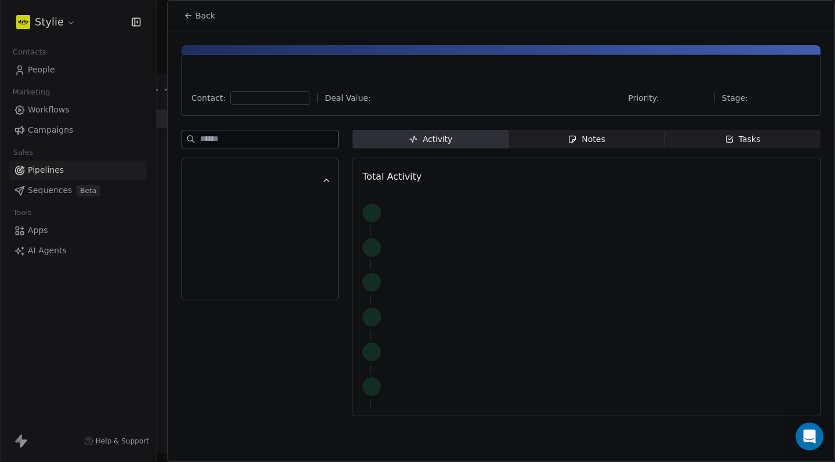
click at [597, 135] on div "Notes" at bounding box center [586, 139] width 37 height 12
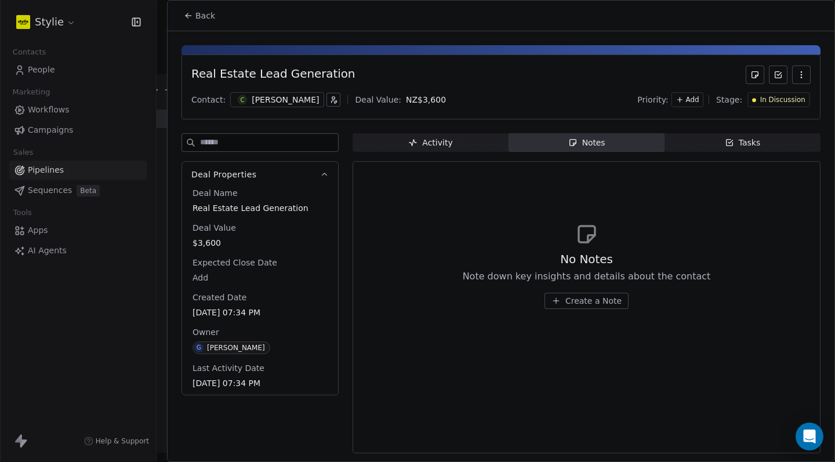
click at [487, 151] on span "Activity Activity" at bounding box center [431, 142] width 156 height 19
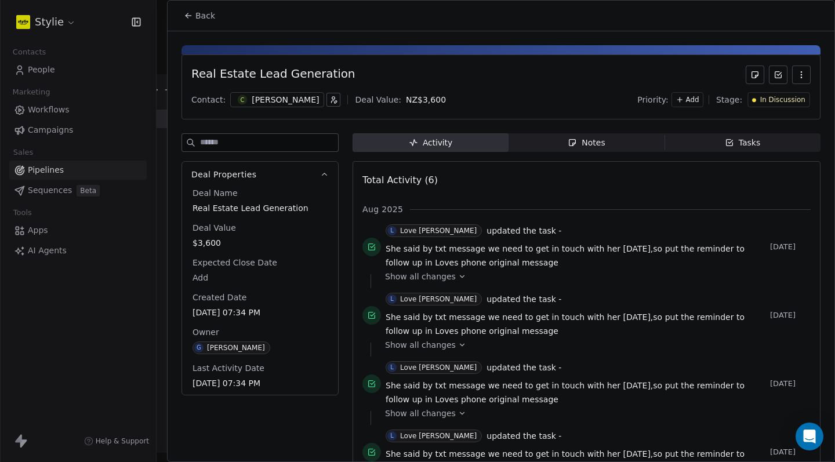
click at [737, 152] on div "Activity Activity Notes Notes Tasks Tasks Total Activity (6) [DATE] L Love [PER…" at bounding box center [587, 368] width 468 height 471
click at [732, 160] on div "Activity Activity Notes Notes Tasks Tasks Total Activity (6) [DATE] L Love [PER…" at bounding box center [587, 368] width 468 height 471
click at [736, 128] on div "Real Estate Lead Generation Contact: C [PERSON_NAME] Deal Value: NZ$ 3,600 Prio…" at bounding box center [501, 317] width 667 height 573
click at [732, 138] on div "Tasks" at bounding box center [743, 143] width 36 height 12
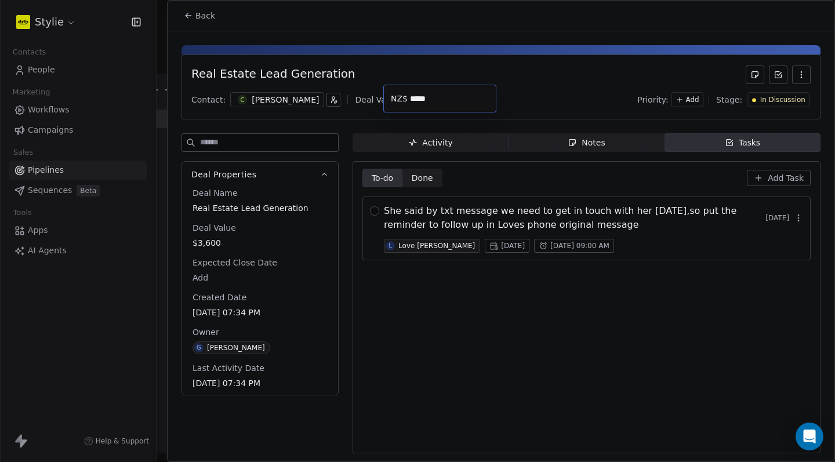
drag, startPoint x: 406, startPoint y: 99, endPoint x: 412, endPoint y: 109, distance: 11.4
click at [407, 99] on body "Stylie Contacts People Marketing Workflows Campaigns Sales Pipelines Sequences …" at bounding box center [417, 231] width 835 height 462
type input "*"
type input "*****"
click at [187, 21] on button "Back" at bounding box center [199, 15] width 45 height 21
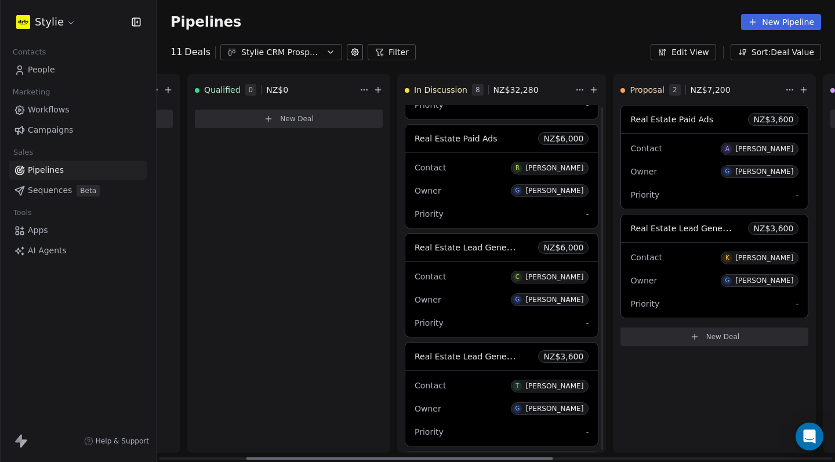
scroll to position [387, 0]
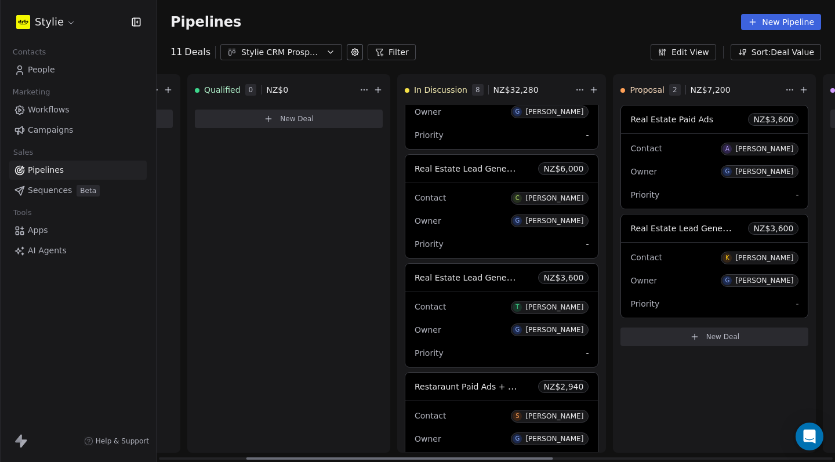
click at [519, 304] on div "Contact T [PERSON_NAME]" at bounding box center [502, 306] width 174 height 19
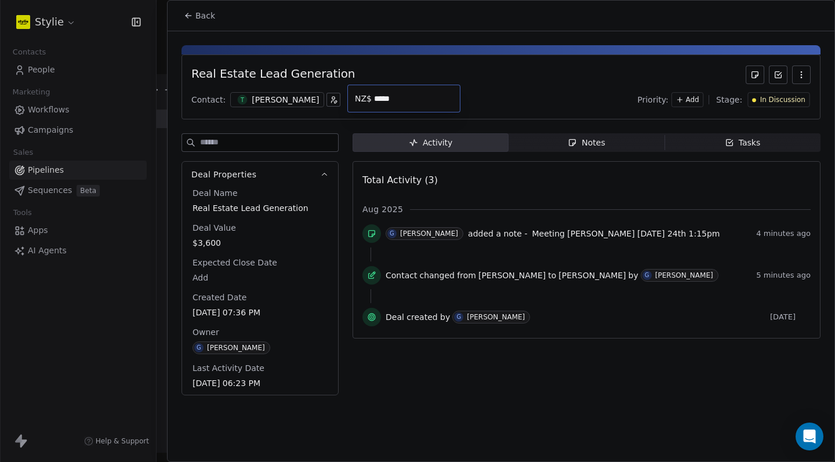
click at [375, 98] on body "Stylie Contacts People Marketing Workflows Campaigns Sales Pipelines Sequences …" at bounding box center [417, 231] width 835 height 462
click at [375, 98] on input "*****" at bounding box center [415, 99] width 86 height 9
type input "*"
type input "*****"
click at [190, 15] on icon at bounding box center [188, 15] width 9 height 9
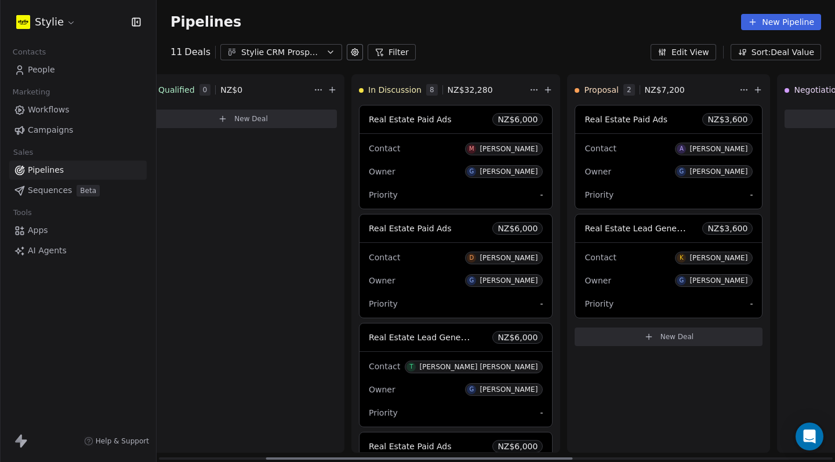
scroll to position [0, 293]
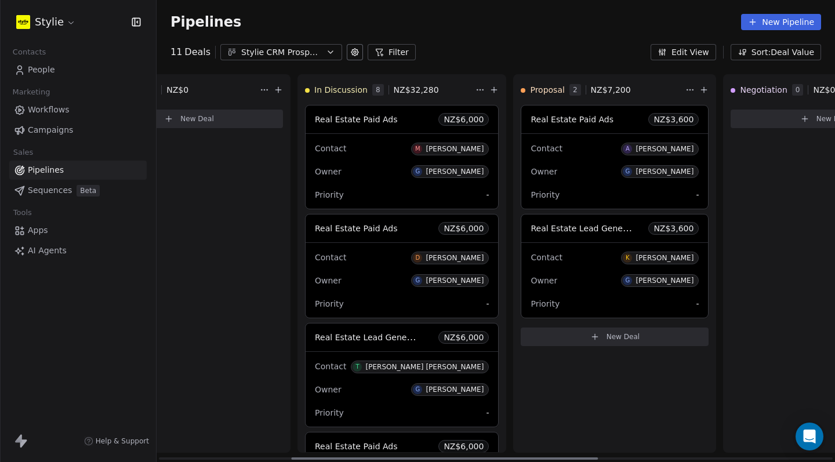
drag, startPoint x: 526, startPoint y: 461, endPoint x: 571, endPoint y: 457, distance: 45.4
click at [571, 458] on div at bounding box center [444, 459] width 307 height 2
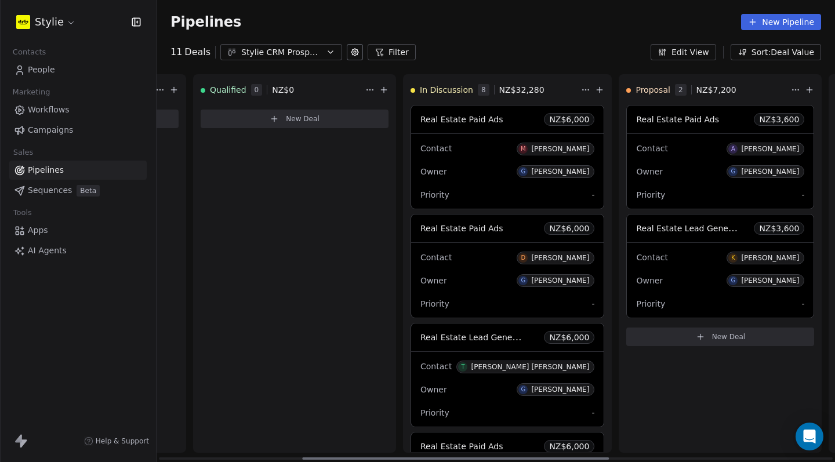
scroll to position [0, 0]
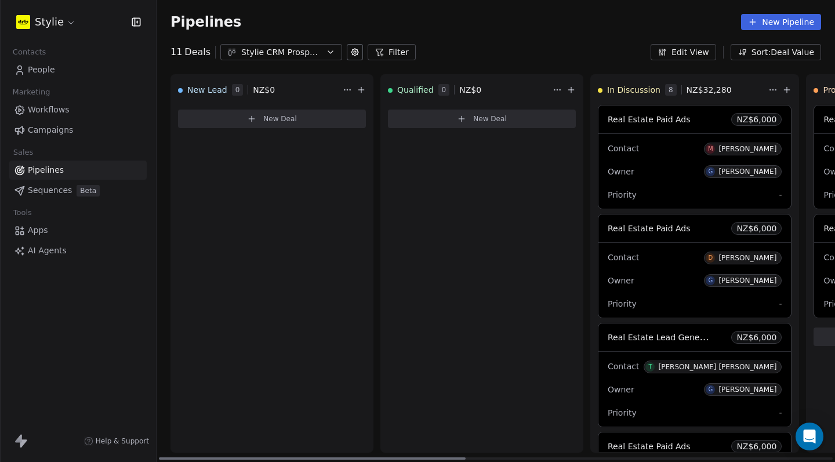
drag, startPoint x: 581, startPoint y: 461, endPoint x: 414, endPoint y: 448, distance: 167.6
click at [414, 448] on div "New Lead 0 NZ$ 0 New Deal Qualified 0 NZ$ 0 New Deal In Discussion 8 NZ$ 32,280…" at bounding box center [496, 268] width 679 height 388
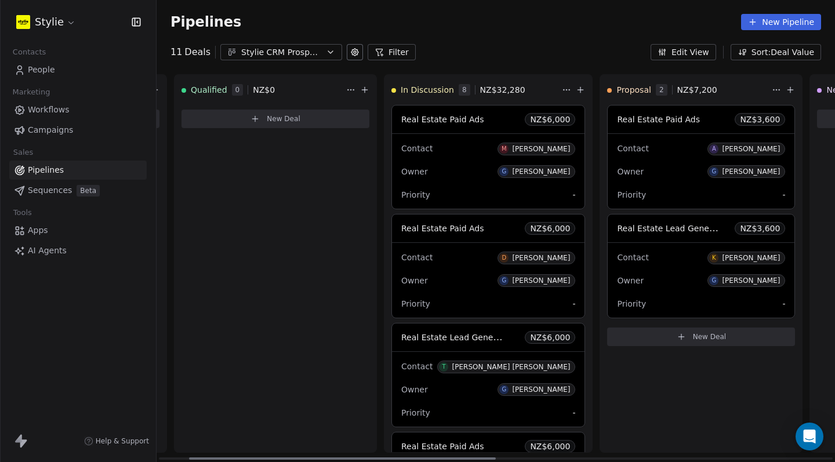
scroll to position [0, 216]
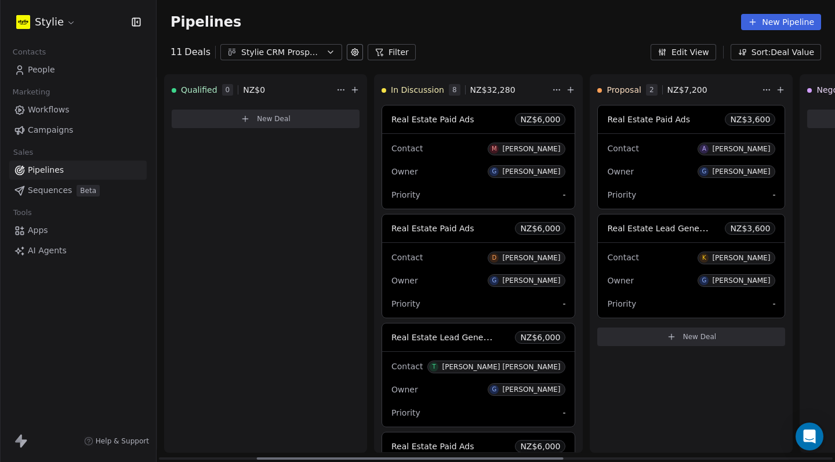
drag, startPoint x: 451, startPoint y: 461, endPoint x: 548, endPoint y: 441, distance: 99.4
click at [549, 442] on div "New Lead 0 NZ$ 0 New Deal Qualified 0 NZ$ 0 New Deal In Discussion 8 NZ$ 32,280…" at bounding box center [496, 268] width 679 height 388
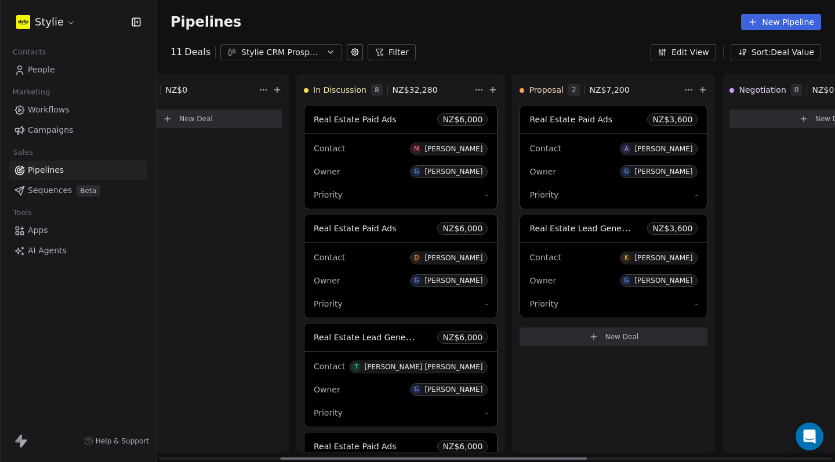
scroll to position [0, 244]
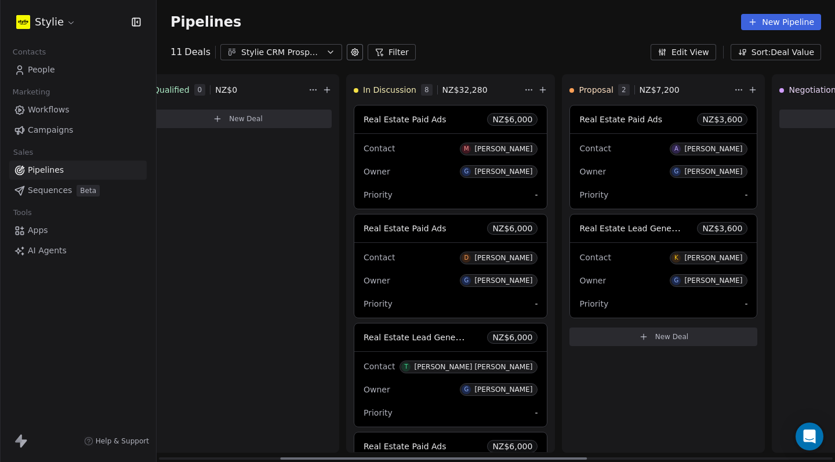
drag, startPoint x: 534, startPoint y: 461, endPoint x: 547, endPoint y: 449, distance: 17.6
click at [547, 449] on div "New Lead 0 NZ$ 0 New Deal Qualified 0 NZ$ 0 New Deal In Discussion 8 NZ$ 32,280…" at bounding box center [496, 268] width 679 height 388
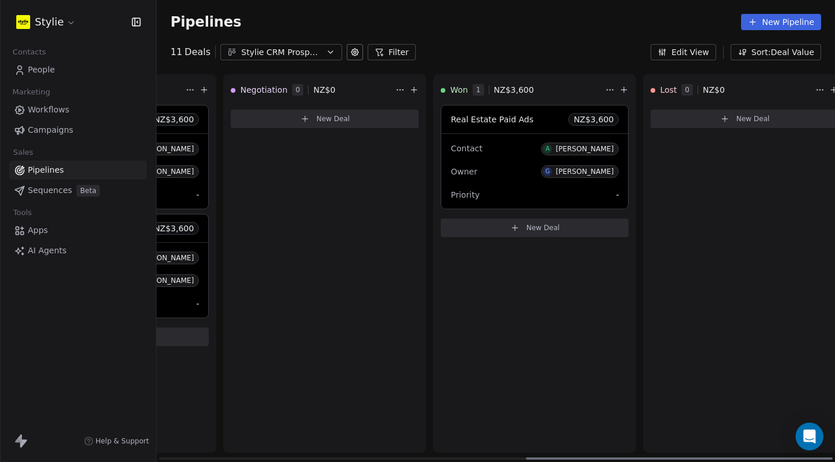
scroll to position [0, 812]
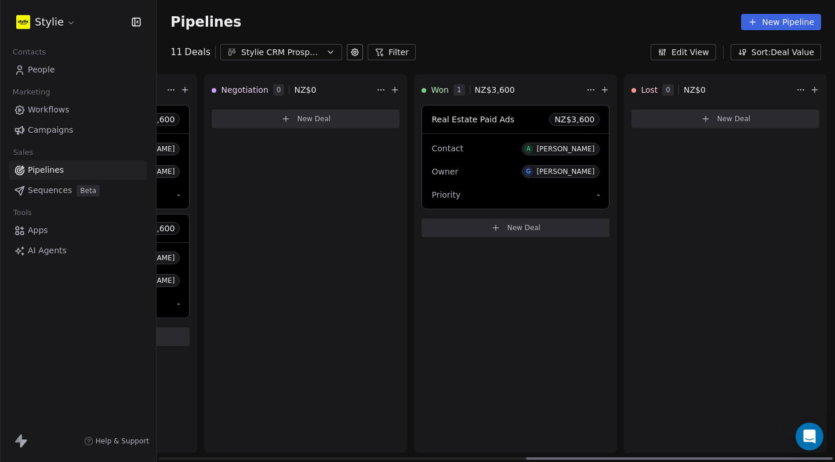
drag, startPoint x: 373, startPoint y: 458, endPoint x: 634, endPoint y: 417, distance: 264.3
click at [634, 417] on div "New Lead 0 NZ$ 0 New Deal Qualified 0 NZ$ 0 New Deal In Discussion 8 NZ$ 32,280…" at bounding box center [496, 268] width 679 height 388
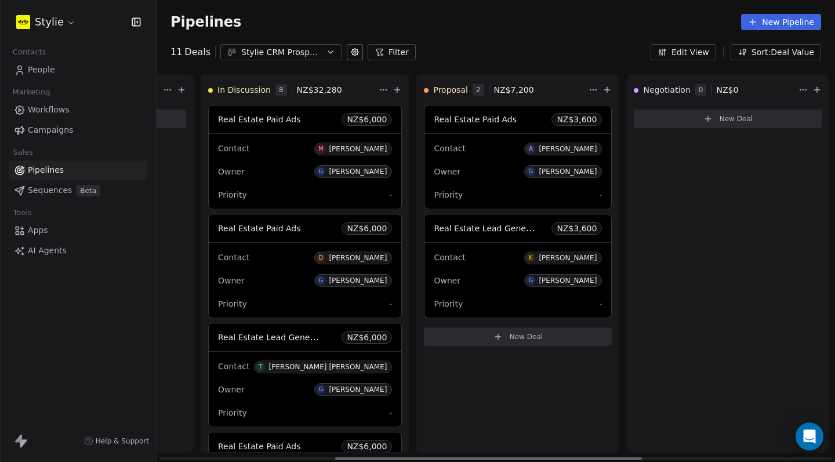
drag, startPoint x: 566, startPoint y: 457, endPoint x: 0, endPoint y: 420, distance: 567.4
click at [358, 458] on div at bounding box center [488, 459] width 307 height 2
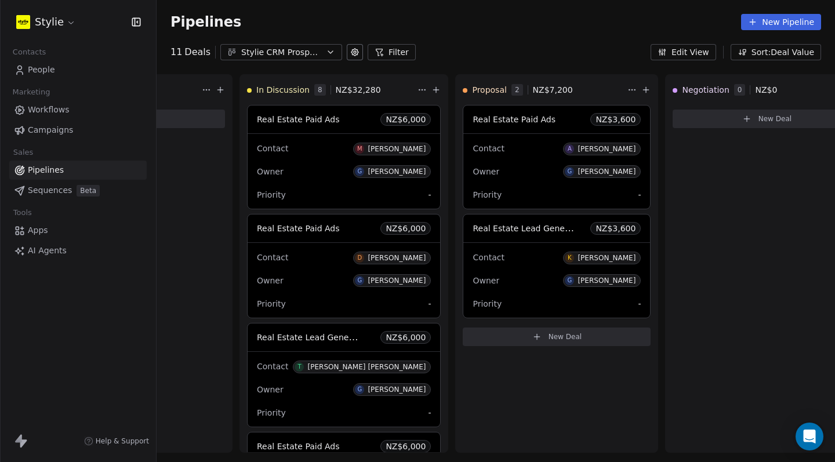
click at [50, 67] on span "People" at bounding box center [41, 70] width 27 height 12
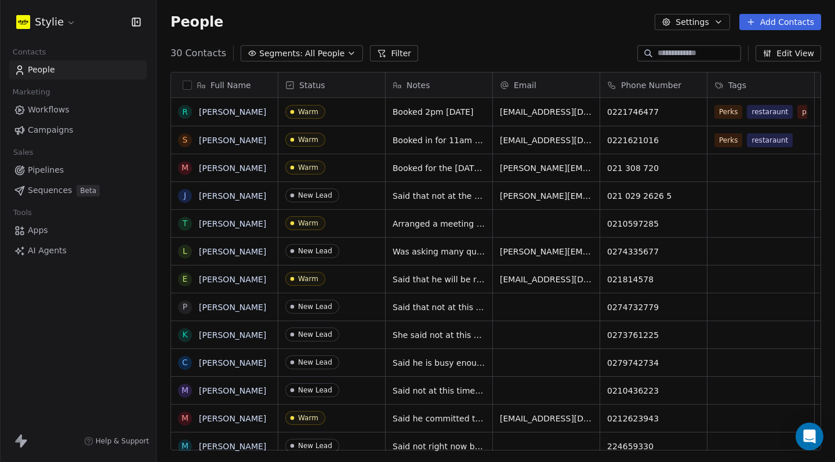
scroll to position [0, 3]
click at [758, 178] on div "grid" at bounding box center [758, 167] width 107 height 27
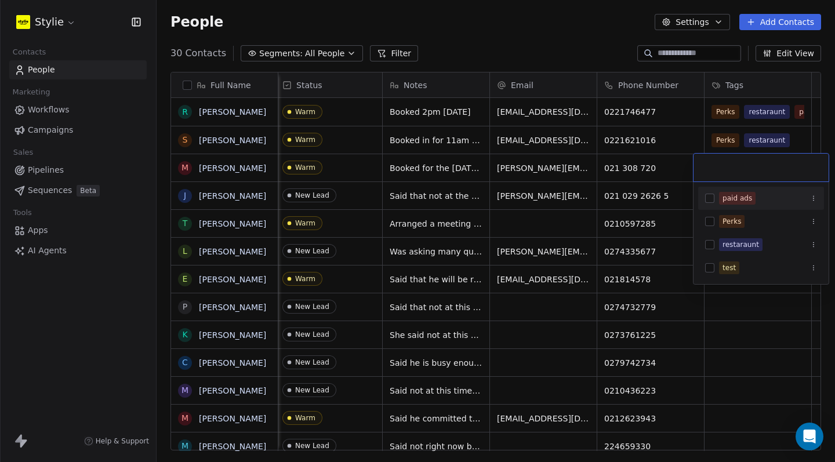
click at [702, 201] on div "paid ads" at bounding box center [762, 198] width 126 height 19
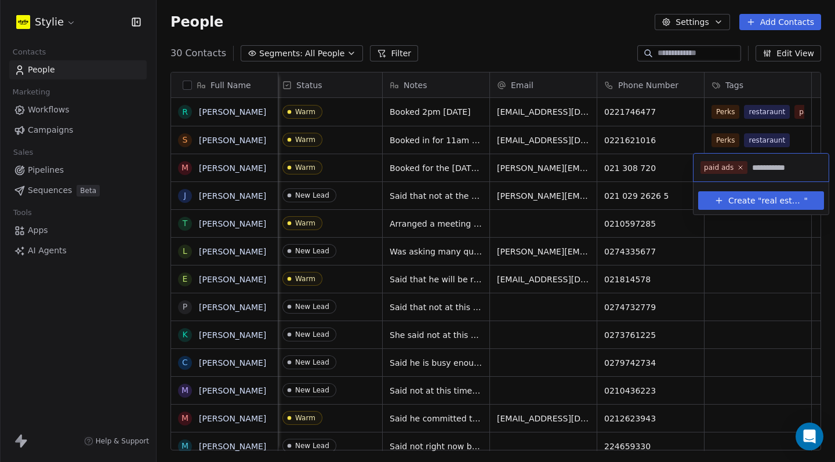
type input "**********"
click at [750, 197] on span "Create "" at bounding box center [745, 201] width 33 height 12
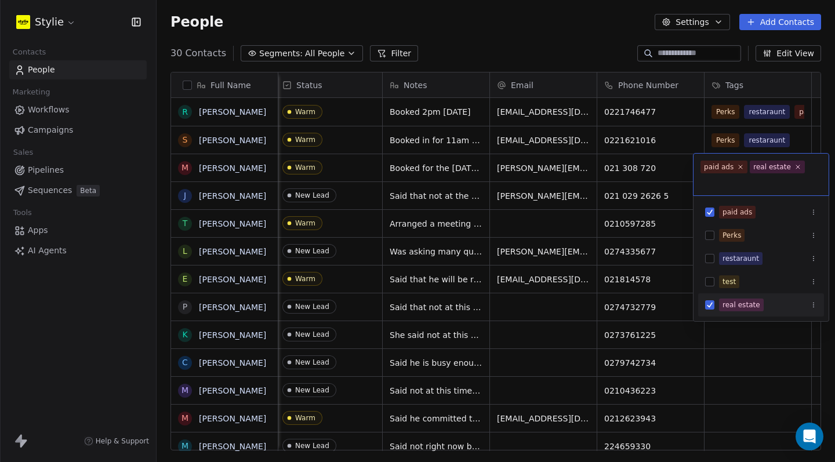
click at [748, 342] on html "Stylie Contacts People Marketing Workflows Campaigns Sales Pipelines Sequences …" at bounding box center [417, 231] width 835 height 462
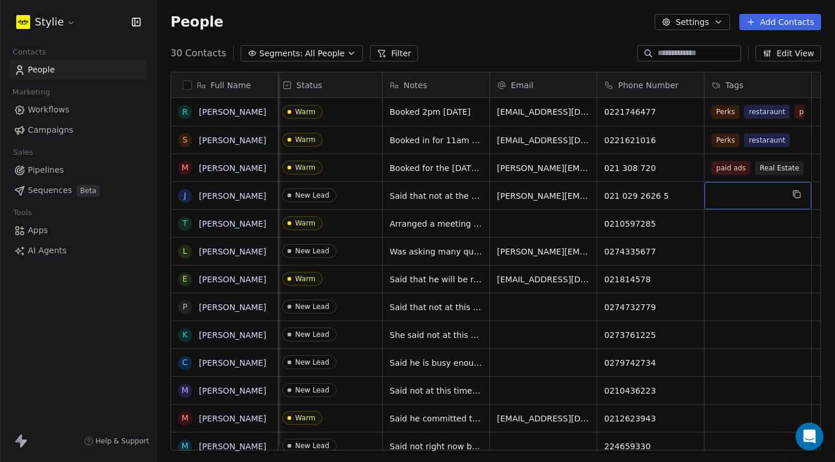
click at [750, 195] on div "grid" at bounding box center [758, 195] width 107 height 27
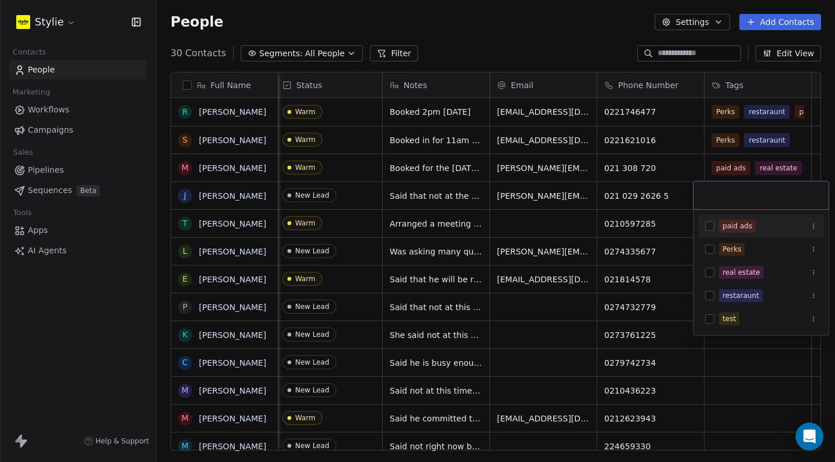
click at [708, 227] on button "Suggestions" at bounding box center [709, 226] width 9 height 9
click at [710, 267] on div "real estate" at bounding box center [762, 272] width 126 height 19
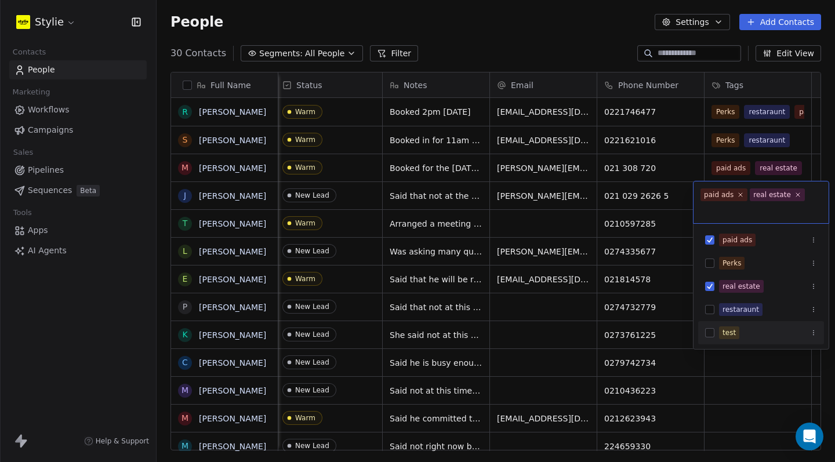
click at [755, 396] on html "Stylie Contacts People Marketing Workflows Campaigns Sales Pipelines Sequences …" at bounding box center [417, 231] width 835 height 462
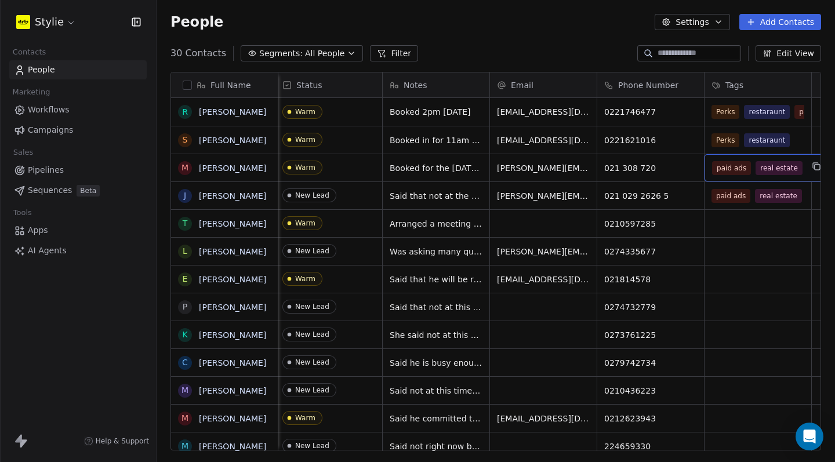
click at [802, 167] on div "paid ads real estate" at bounding box center [768, 167] width 126 height 27
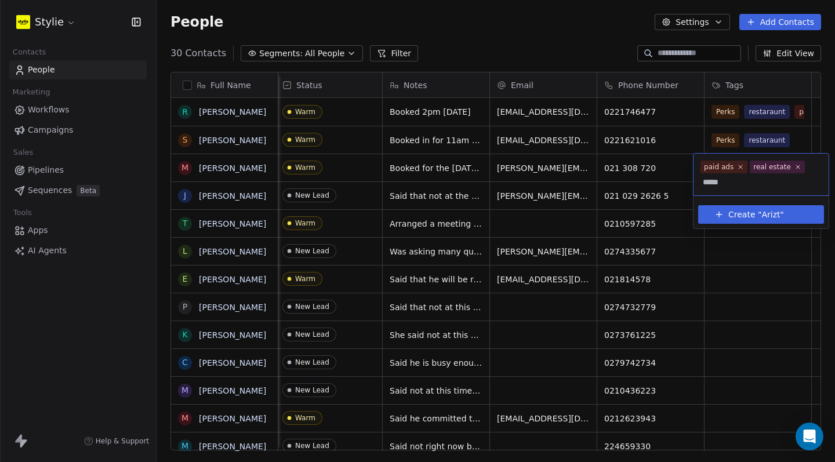
type input "******"
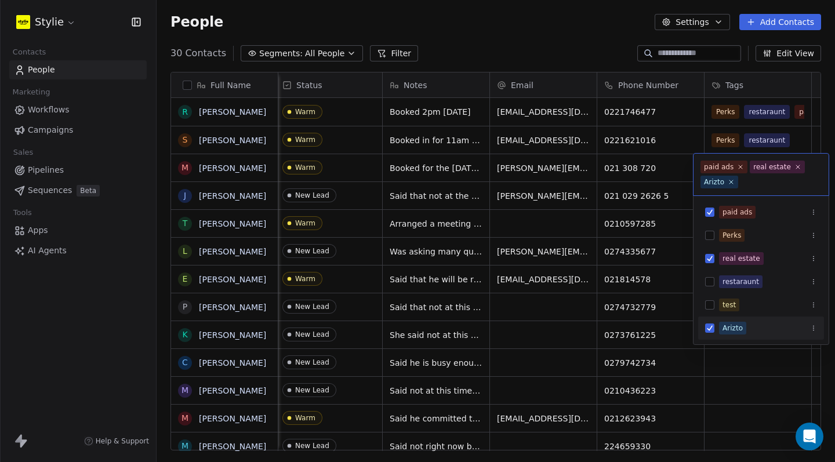
drag, startPoint x: 722, startPoint y: 361, endPoint x: 725, endPoint y: 271, distance: 90.0
click at [722, 361] on html "Stylie Contacts People Marketing Workflows Campaigns Sales Pipelines Sequences …" at bounding box center [417, 231] width 835 height 462
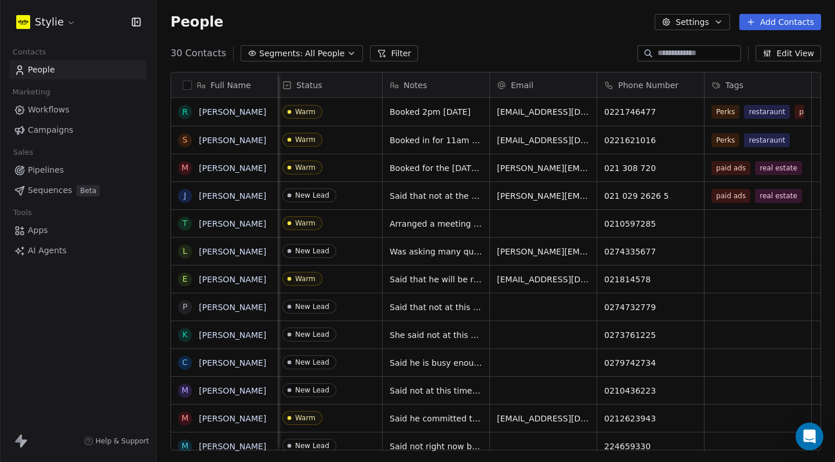
scroll to position [0, 31]
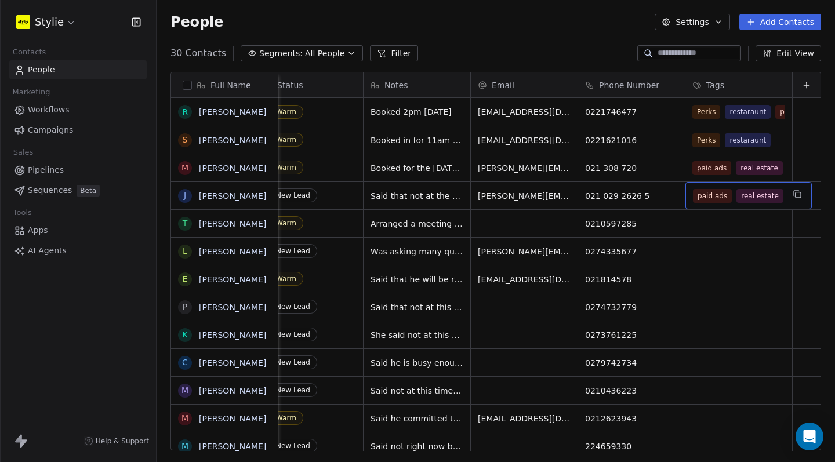
click at [773, 206] on div "paid ads real estate" at bounding box center [749, 195] width 126 height 27
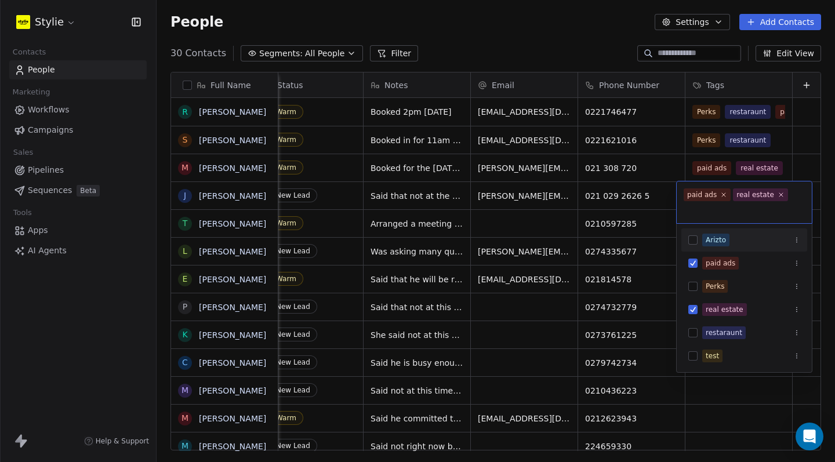
click at [707, 245] on span "Arizto" at bounding box center [716, 240] width 27 height 13
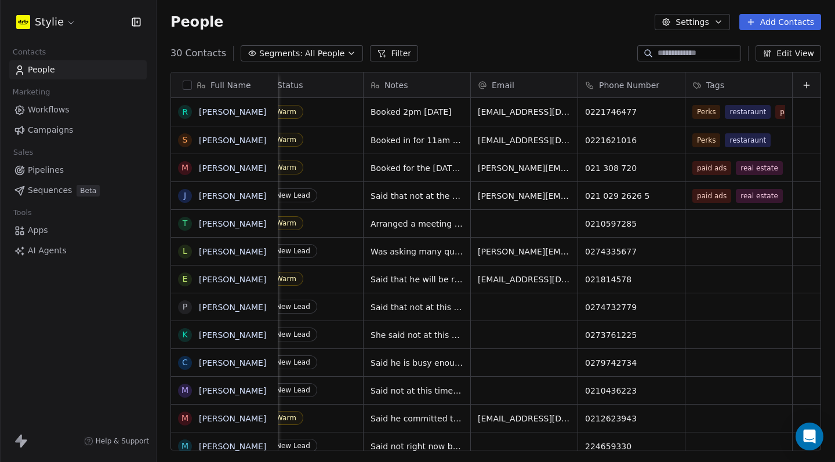
click at [689, 412] on html "Stylie Contacts People Marketing Workflows Campaigns Sales Pipelines Sequences …" at bounding box center [417, 231] width 835 height 462
click at [716, 231] on div "grid" at bounding box center [739, 223] width 107 height 27
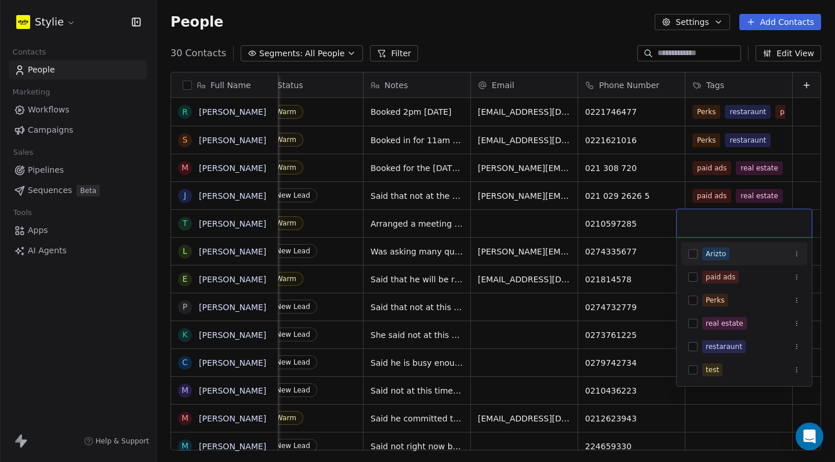
click at [699, 257] on div "Arizto" at bounding box center [745, 254] width 126 height 19
click at [700, 280] on div "paid ads" at bounding box center [745, 277] width 126 height 19
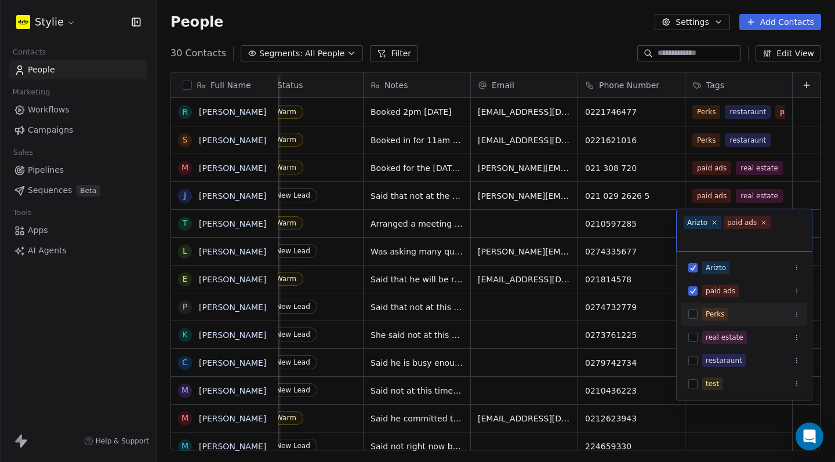
click at [697, 322] on div "Perks" at bounding box center [745, 314] width 126 height 19
click at [695, 313] on button "Suggestions" at bounding box center [693, 314] width 9 height 9
click at [691, 331] on div "real estate" at bounding box center [745, 337] width 126 height 19
click at [721, 415] on html "Stylie Contacts People Marketing Workflows Campaigns Sales Pipelines Sequences …" at bounding box center [417, 231] width 835 height 462
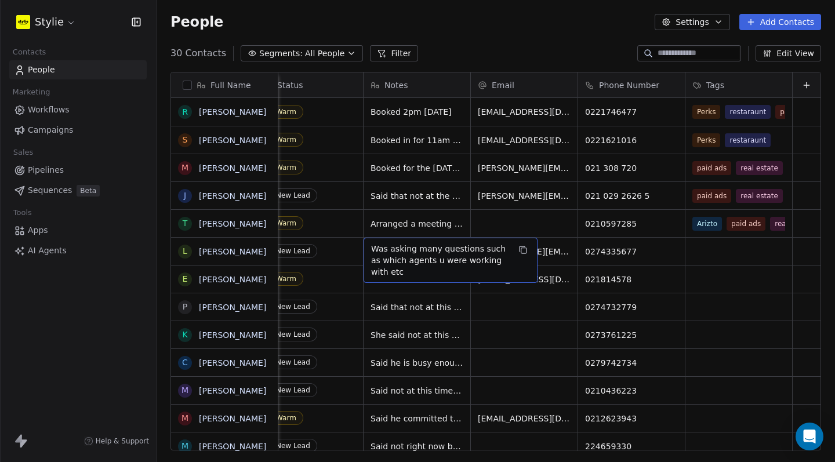
click at [437, 258] on span "Was asking many questions such as which agents u were working with etc" at bounding box center [440, 260] width 138 height 35
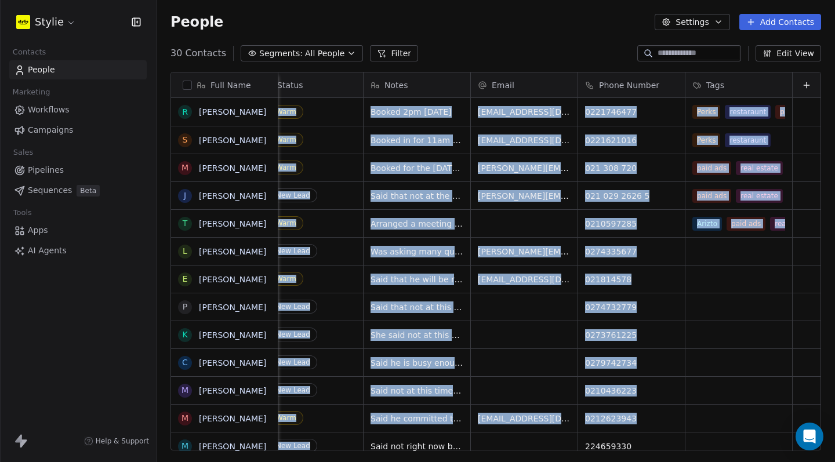
drag, startPoint x: 429, startPoint y: 448, endPoint x: 367, endPoint y: 433, distance: 63.3
click at [367, 433] on html "Stylie Contacts People Marketing Workflows Campaigns Sales Pipelines Sequences …" at bounding box center [417, 231] width 835 height 462
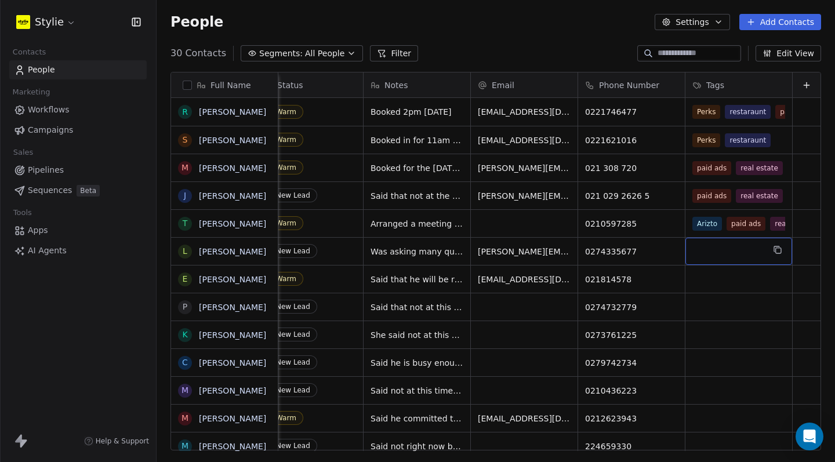
click at [536, 46] on div "30 Contacts Segments: All People Filter Edit View" at bounding box center [496, 53] width 679 height 19
drag, startPoint x: 542, startPoint y: 453, endPoint x: 477, endPoint y: 443, distance: 66.3
click at [477, 443] on div "Full Name R [PERSON_NAME] S [PERSON_NAME] M [PERSON_NAME] J [PERSON_NAME] T [PE…" at bounding box center [496, 266] width 679 height 407
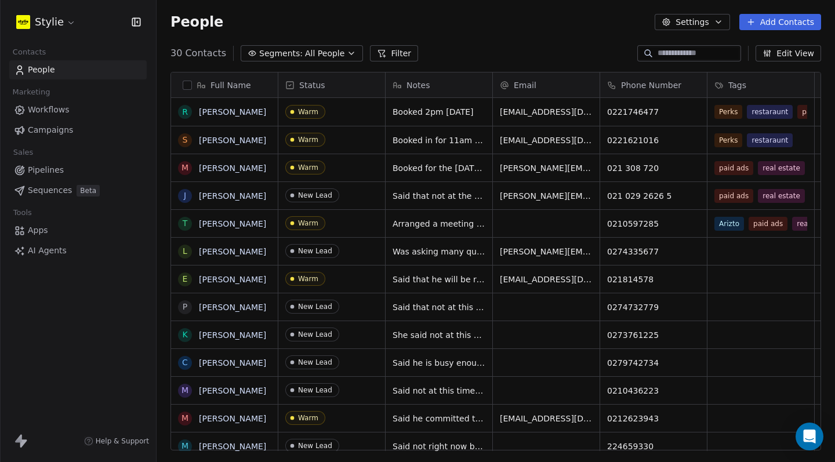
scroll to position [0, 3]
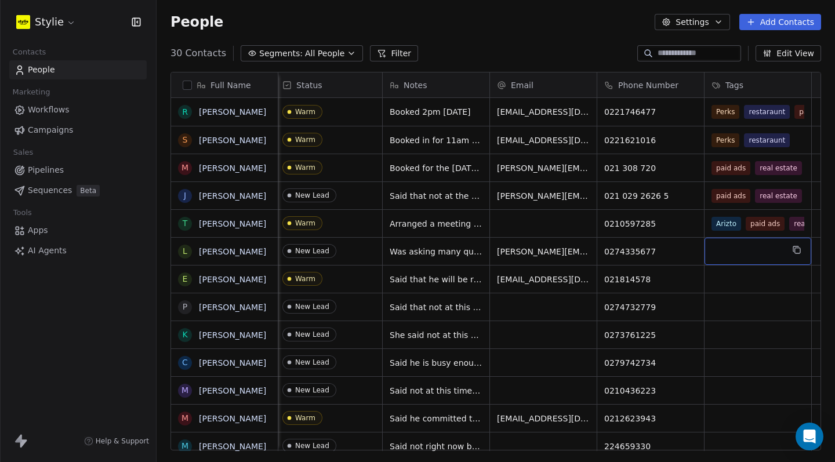
click at [750, 258] on div "grid" at bounding box center [758, 251] width 107 height 27
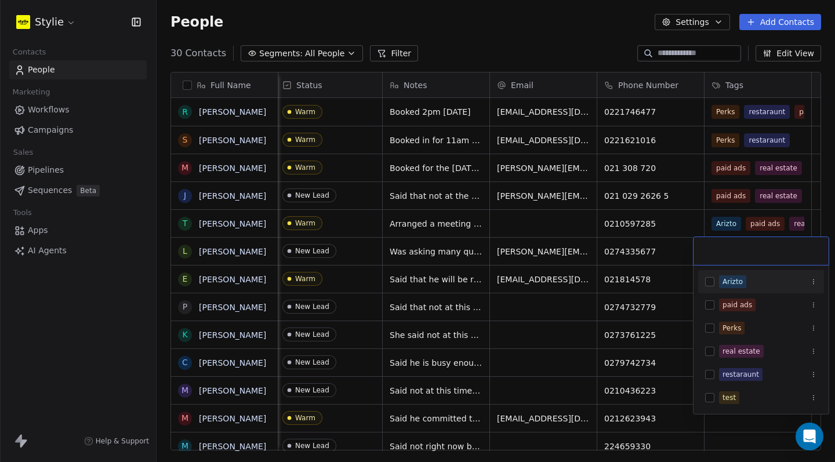
click at [711, 280] on button "Suggestions" at bounding box center [709, 281] width 9 height 9
click at [712, 309] on button "Suggestions" at bounding box center [709, 305] width 9 height 9
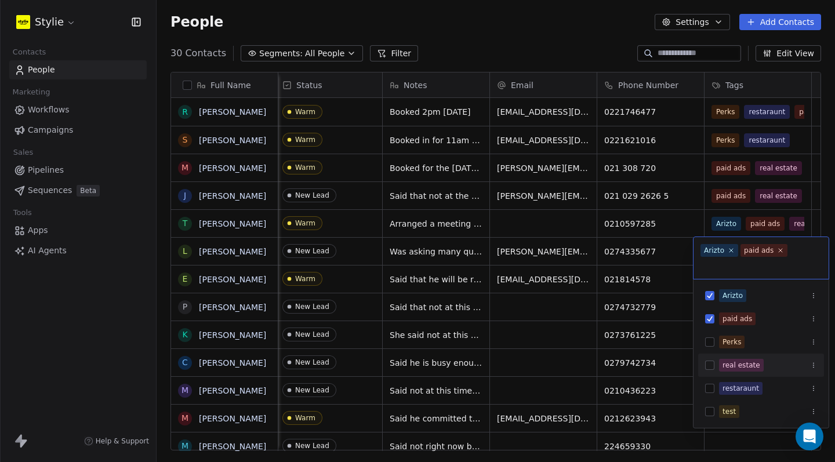
click at [710, 356] on div "real estate" at bounding box center [762, 365] width 126 height 19
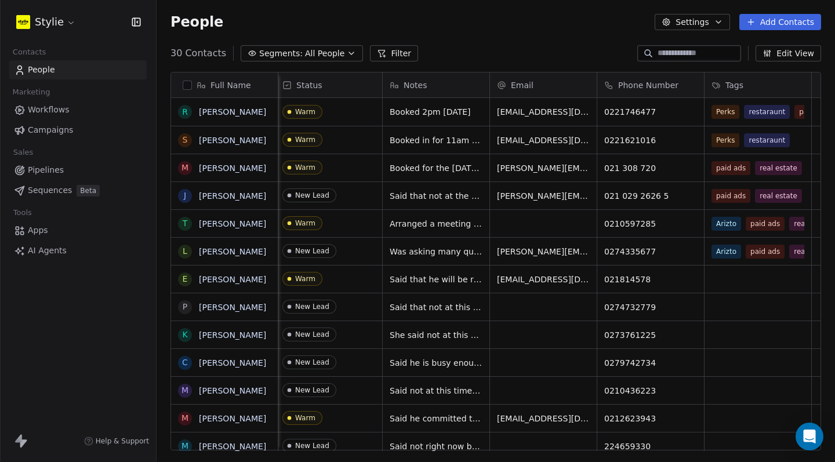
click at [660, 382] on html "Stylie Contacts People Marketing Workflows Campaigns Sales Pipelines Sequences …" at bounding box center [417, 231] width 835 height 462
click at [739, 290] on div "grid" at bounding box center [758, 279] width 107 height 27
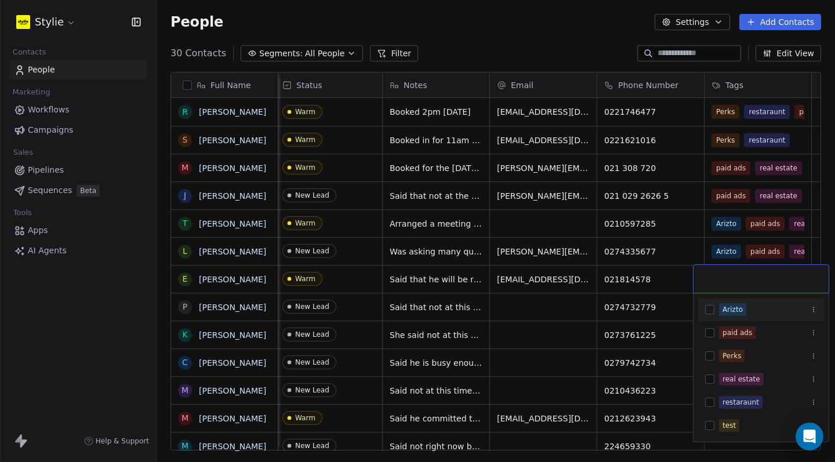
click at [710, 313] on button "Suggestions" at bounding box center [709, 309] width 9 height 9
click at [712, 335] on button "Suggestions" at bounding box center [709, 332] width 9 height 9
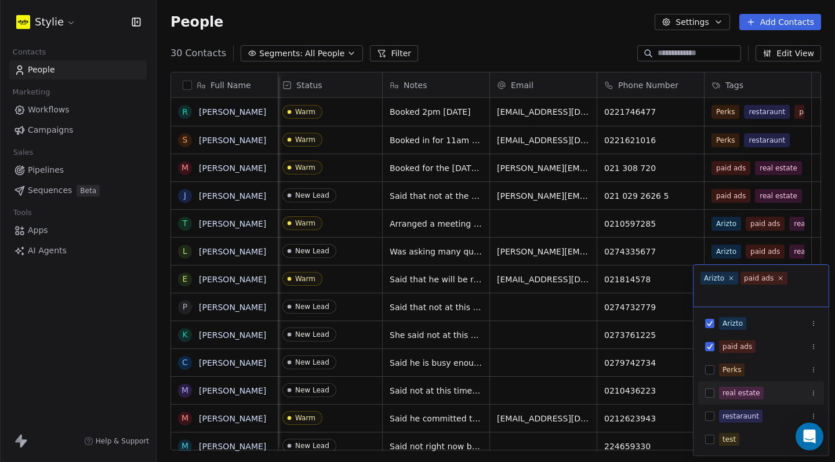
click at [706, 392] on button "Suggestions" at bounding box center [709, 393] width 9 height 9
click at [674, 292] on html "Stylie Contacts People Marketing Workflows Campaigns Sales Pipelines Sequences …" at bounding box center [417, 231] width 835 height 462
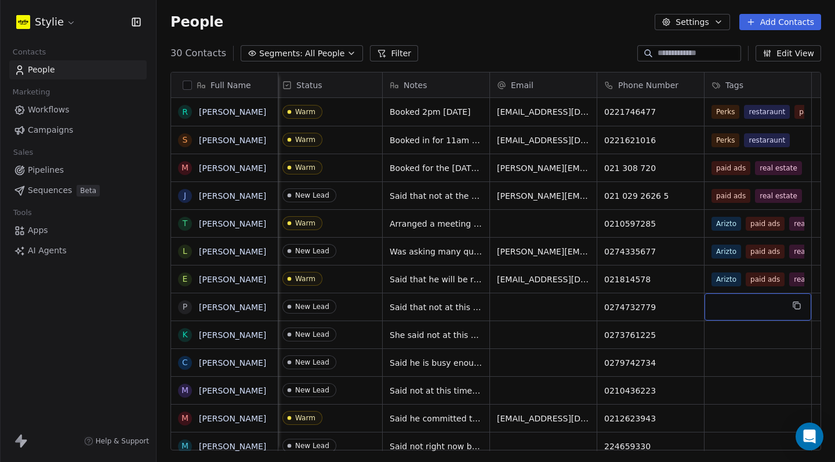
click at [748, 307] on div "grid" at bounding box center [758, 307] width 107 height 27
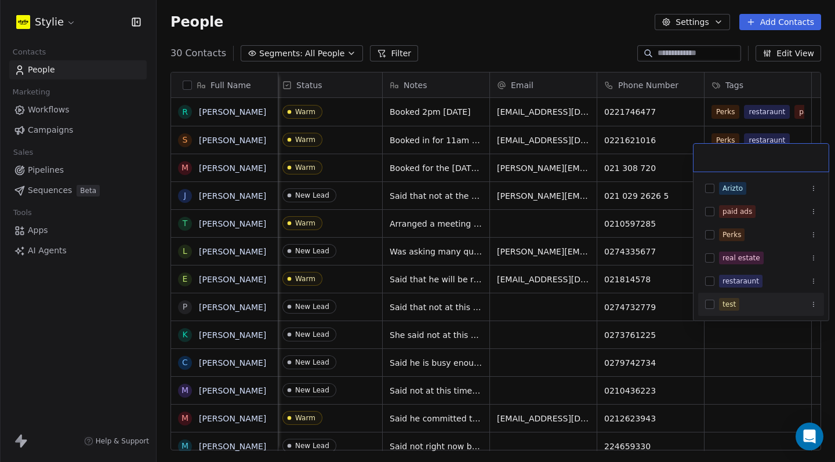
click at [455, 310] on html "Stylie Contacts People Marketing Workflows Campaigns Sales Pipelines Sequences …" at bounding box center [417, 231] width 835 height 462
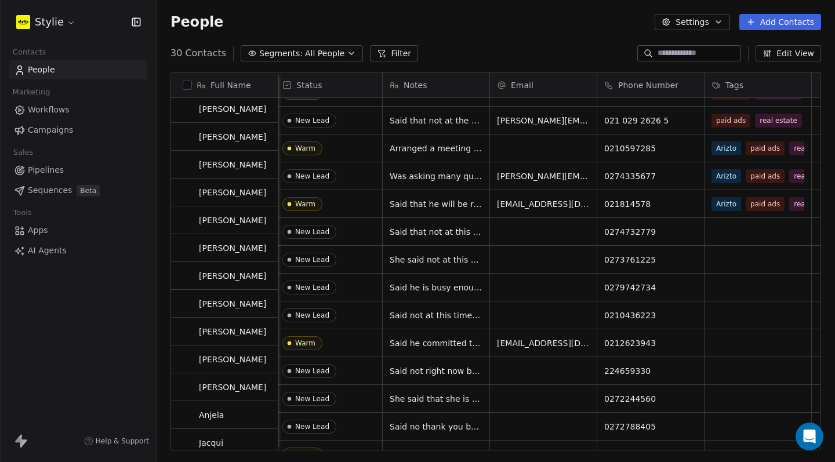
scroll to position [75, 0]
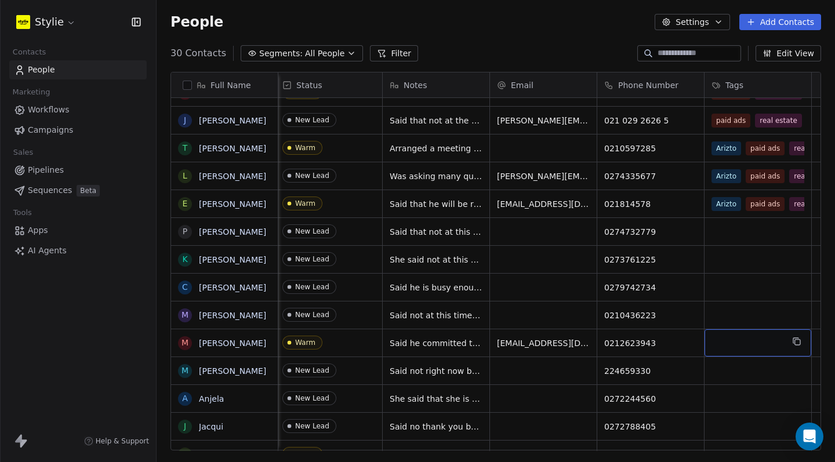
click at [737, 344] on div "grid" at bounding box center [758, 343] width 107 height 27
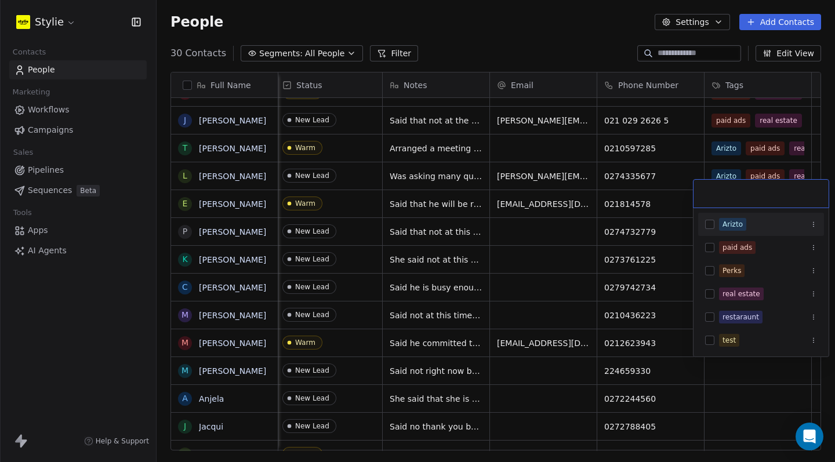
click at [710, 231] on div "Arizto" at bounding box center [762, 224] width 126 height 19
click at [711, 249] on button "Suggestions" at bounding box center [709, 247] width 9 height 9
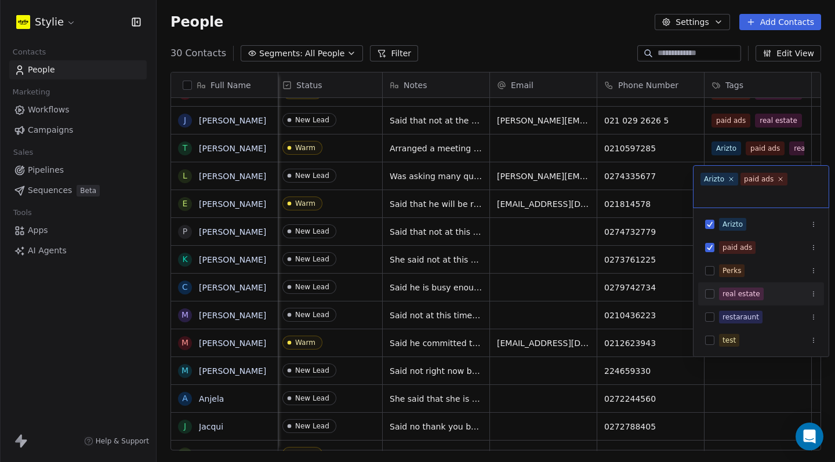
click at [704, 295] on div "real estate" at bounding box center [762, 294] width 126 height 19
click at [717, 391] on html "Stylie Contacts People Marketing Workflows Campaigns Sales Pipelines Sequences …" at bounding box center [417, 231] width 835 height 462
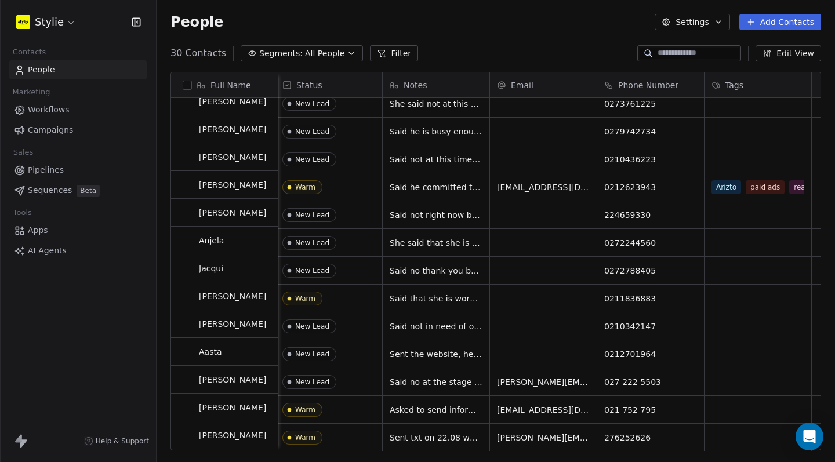
scroll to position [251, 0]
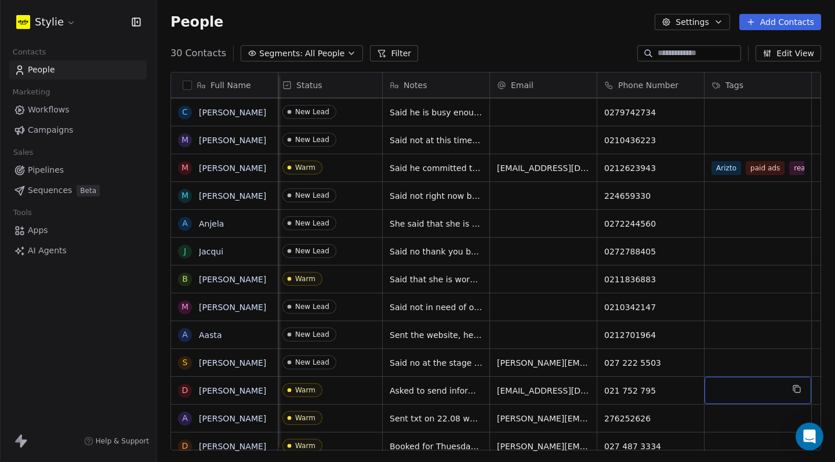
click at [721, 391] on div "grid" at bounding box center [758, 390] width 107 height 27
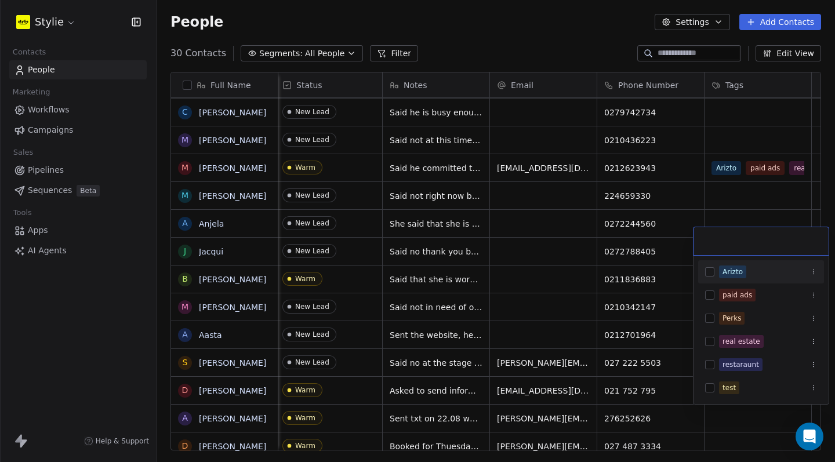
click at [711, 277] on div "Arizto" at bounding box center [762, 272] width 126 height 19
click at [712, 296] on button "Suggestions" at bounding box center [709, 295] width 9 height 9
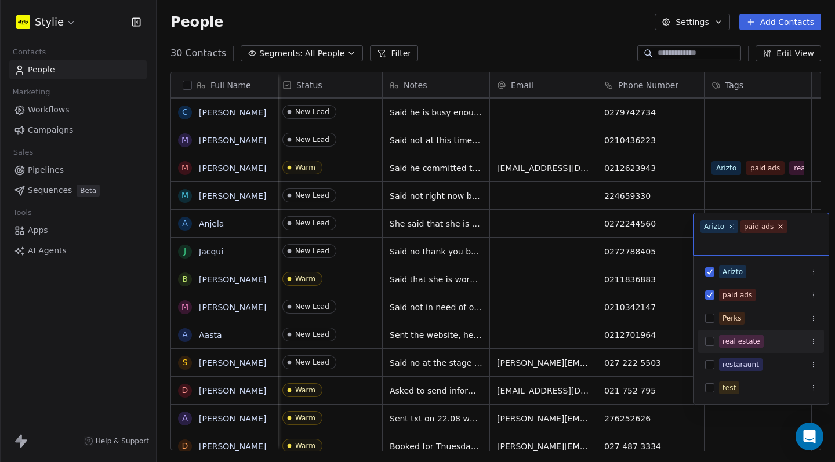
click at [707, 340] on button "Suggestions" at bounding box center [709, 341] width 9 height 9
click at [716, 411] on html "Stylie Contacts People Marketing Workflows Campaigns Sales Pipelines Sequences …" at bounding box center [417, 231] width 835 height 462
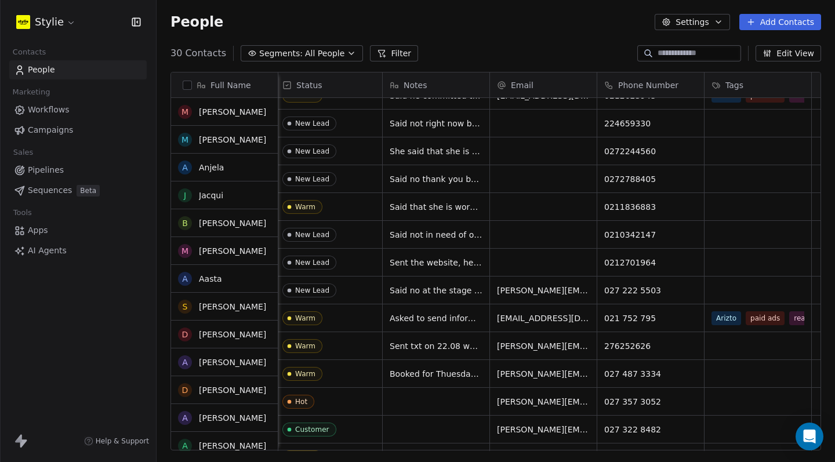
scroll to position [323, 0]
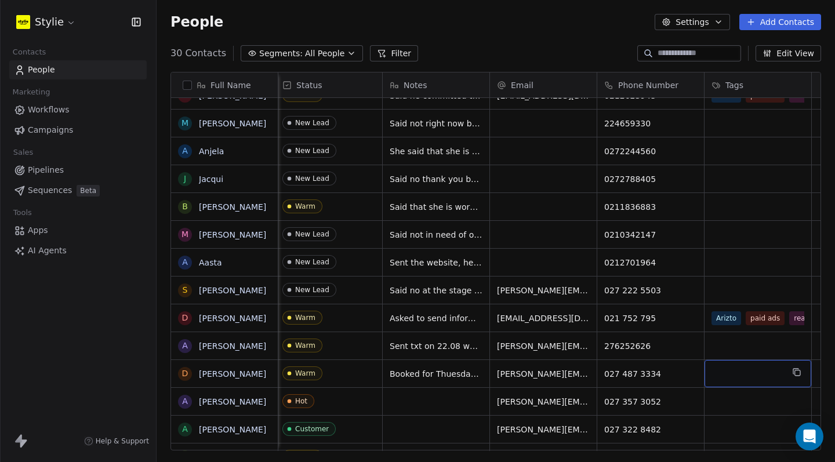
click at [750, 372] on div "grid" at bounding box center [758, 373] width 107 height 27
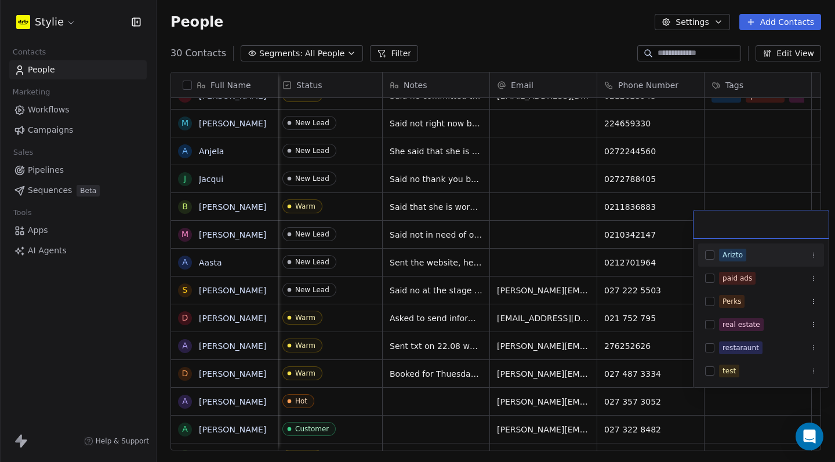
click at [714, 255] on button "Suggestions" at bounding box center [709, 255] width 9 height 9
click at [713, 279] on button "Suggestions" at bounding box center [709, 278] width 9 height 9
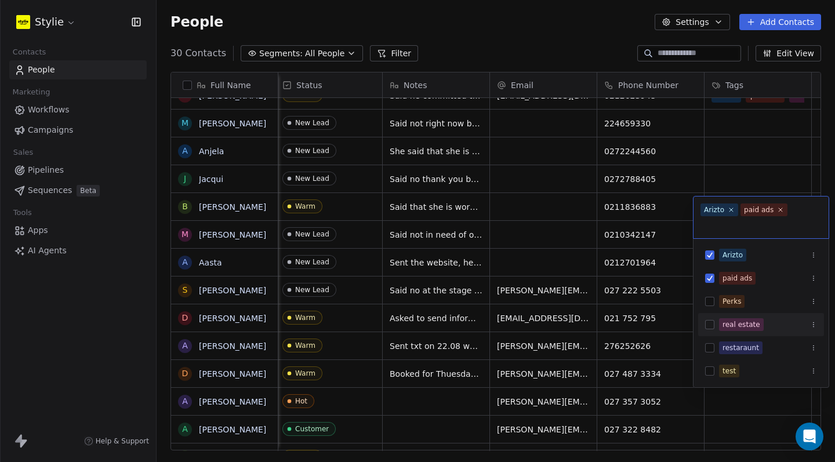
click at [712, 326] on button "Suggestions" at bounding box center [709, 324] width 9 height 9
click at [710, 413] on html "Stylie Contacts People Marketing Workflows Campaigns Sales Pipelines Sequences …" at bounding box center [417, 231] width 835 height 462
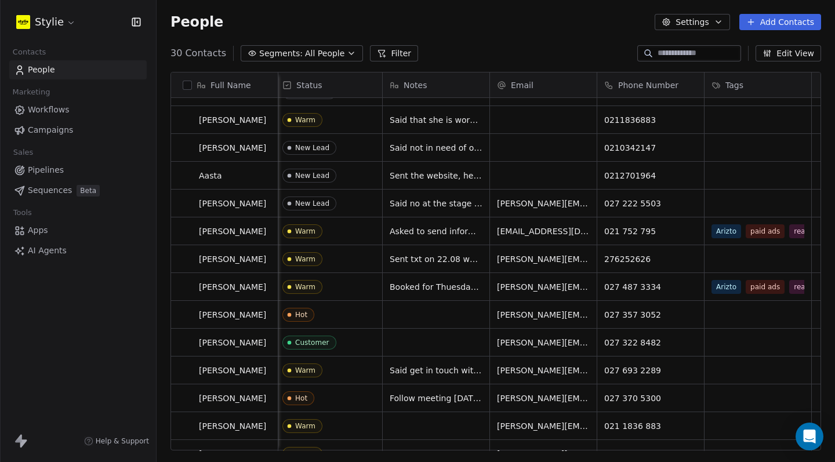
scroll to position [0, 0]
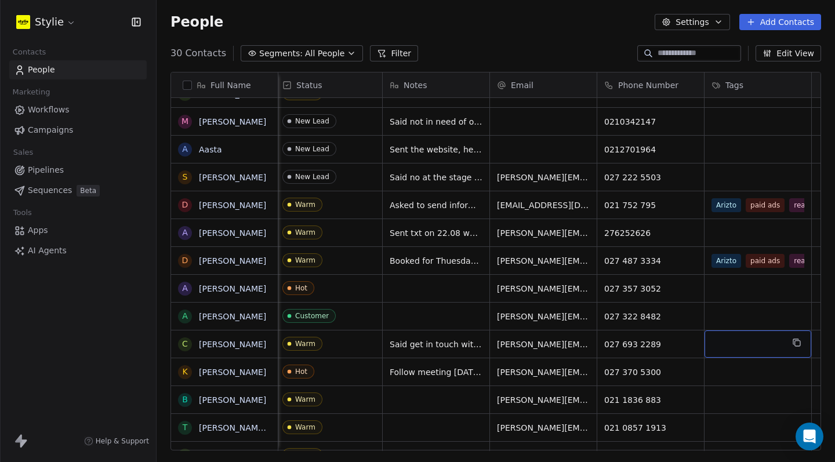
click at [729, 353] on div "grid" at bounding box center [758, 344] width 107 height 27
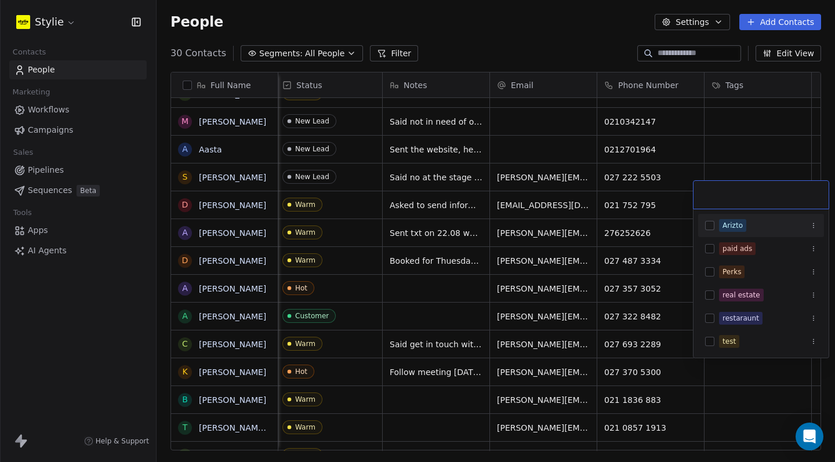
click at [701, 222] on div "Arizto" at bounding box center [762, 225] width 126 height 19
click at [714, 247] on button "Suggestions" at bounding box center [709, 248] width 9 height 9
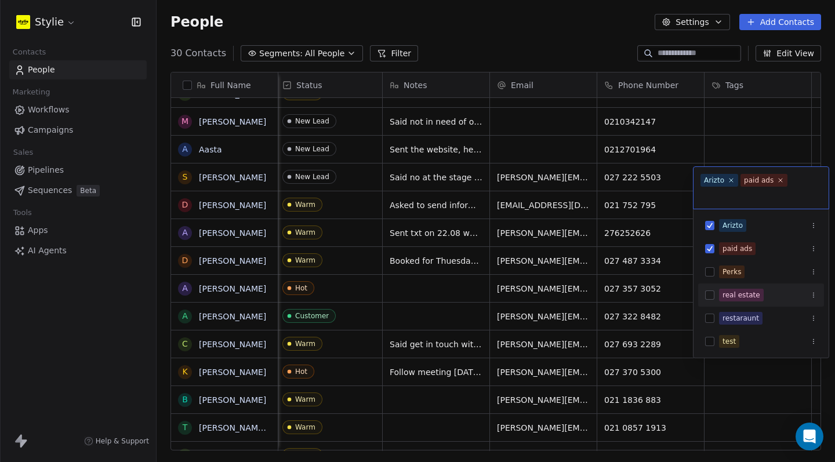
click at [711, 298] on button "Suggestions" at bounding box center [709, 295] width 9 height 9
click at [719, 371] on html "Stylie Contacts People Marketing Workflows Campaigns Sales Pipelines Sequences …" at bounding box center [417, 231] width 835 height 462
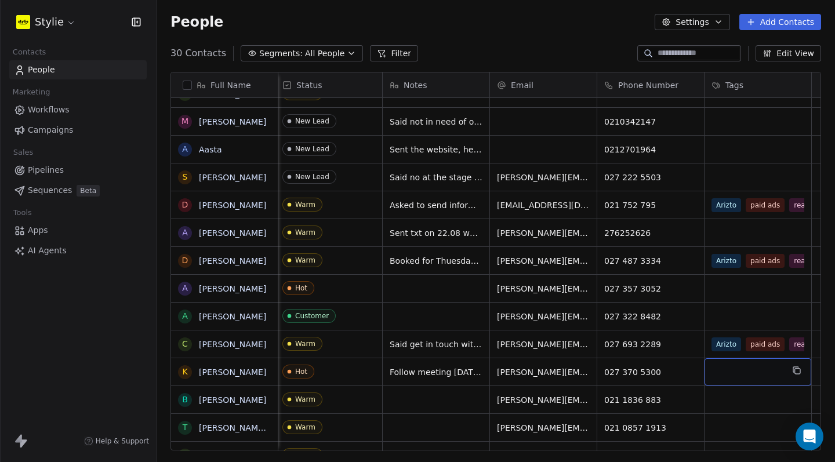
click at [722, 372] on div "grid" at bounding box center [758, 372] width 107 height 27
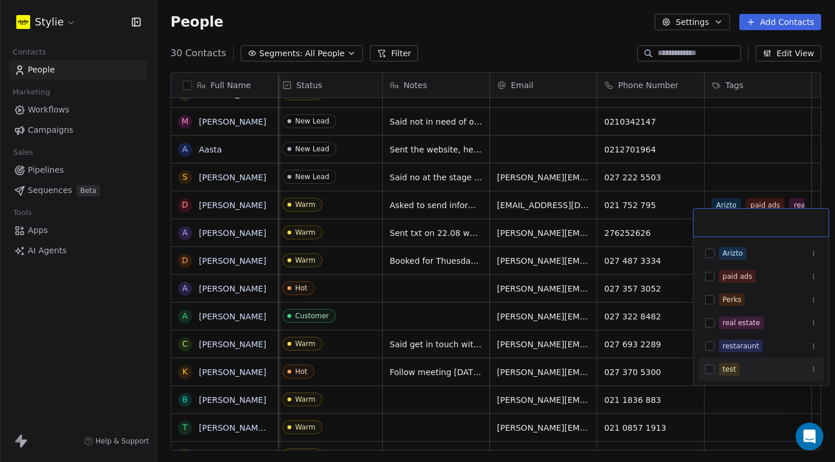
click at [725, 368] on div "test" at bounding box center [729, 369] width 13 height 10
click at [713, 252] on button "Suggestions" at bounding box center [709, 253] width 9 height 9
click at [708, 277] on button "Suggestions" at bounding box center [709, 276] width 9 height 9
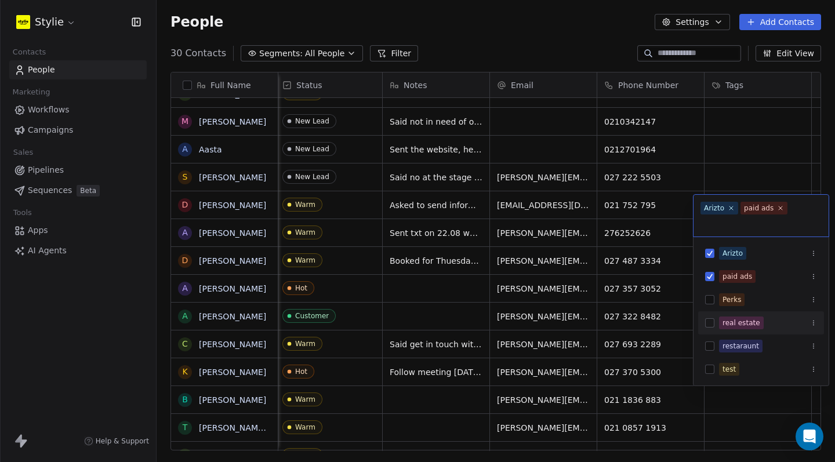
click at [708, 326] on button "Suggestions" at bounding box center [709, 323] width 9 height 9
click at [722, 390] on html "Stylie Contacts People Marketing Workflows Campaigns Sales Pipelines Sequences …" at bounding box center [417, 231] width 835 height 462
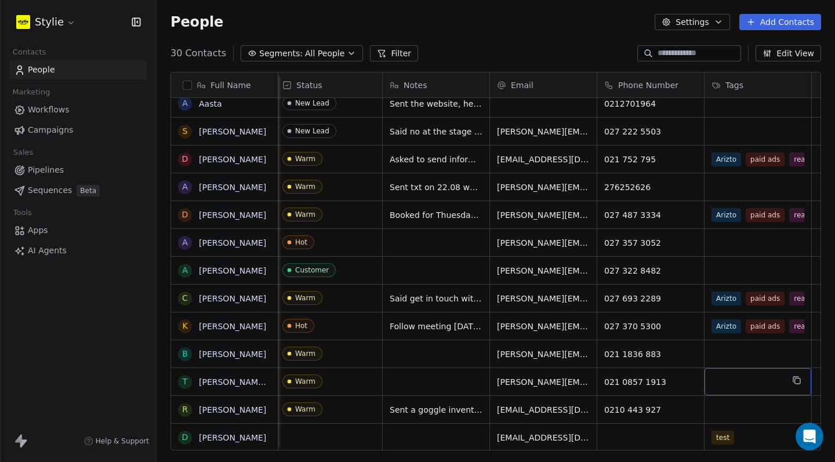
click at [733, 368] on div "grid" at bounding box center [758, 381] width 107 height 27
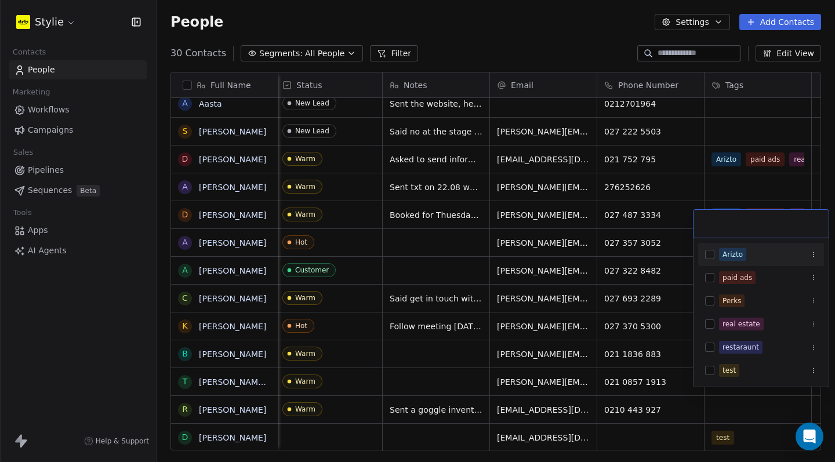
click at [703, 248] on div "Arizto" at bounding box center [762, 254] width 126 height 19
click at [714, 283] on div "paid ads" at bounding box center [762, 278] width 126 height 19
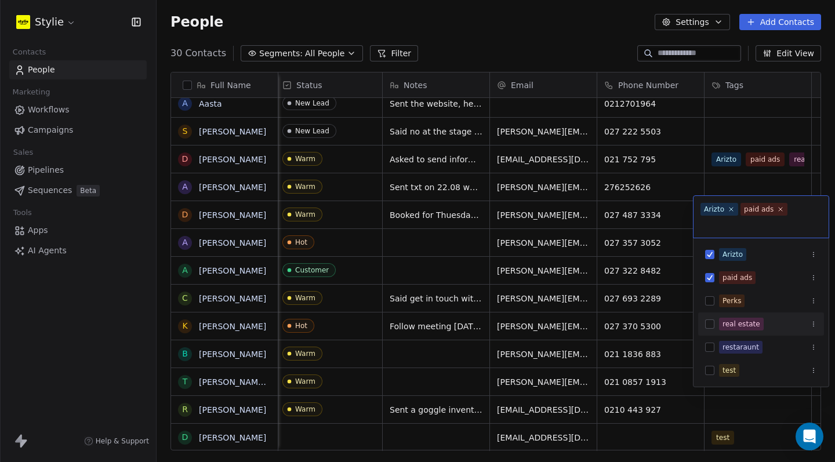
click at [708, 323] on button "Suggestions" at bounding box center [709, 324] width 9 height 9
click at [724, 406] on html "Stylie Contacts People Marketing Workflows Campaigns Sales Pipelines Sequences …" at bounding box center [417, 231] width 835 height 462
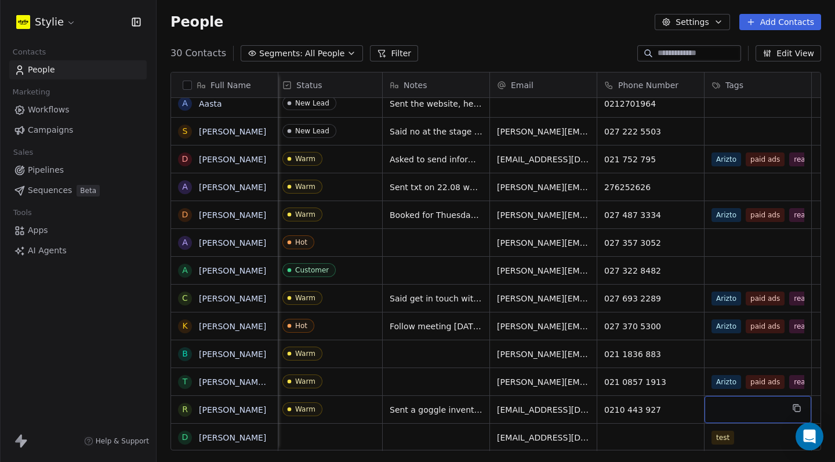
click at [724, 403] on div "grid" at bounding box center [758, 409] width 107 height 27
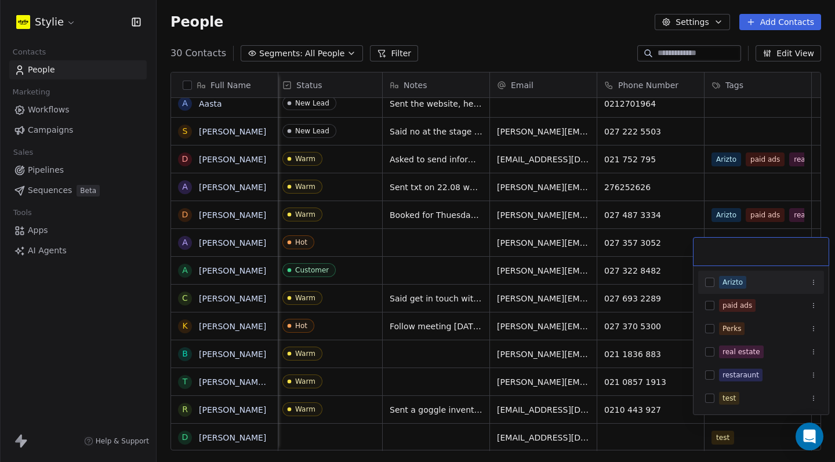
click at [714, 280] on button "Suggestions" at bounding box center [709, 282] width 9 height 9
click at [716, 310] on div "paid ads" at bounding box center [762, 305] width 126 height 19
click at [707, 353] on button "Suggestions" at bounding box center [709, 352] width 9 height 9
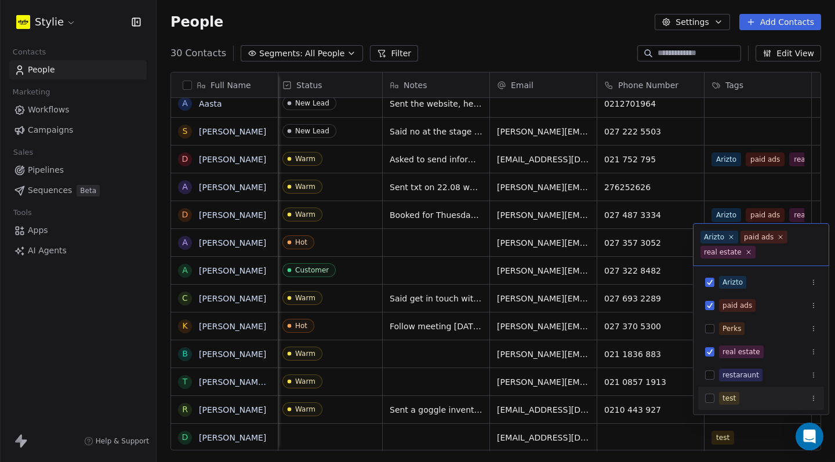
click at [750, 428] on html "Stylie Contacts People Marketing Workflows Campaigns Sales Pipelines Sequences …" at bounding box center [417, 231] width 835 height 462
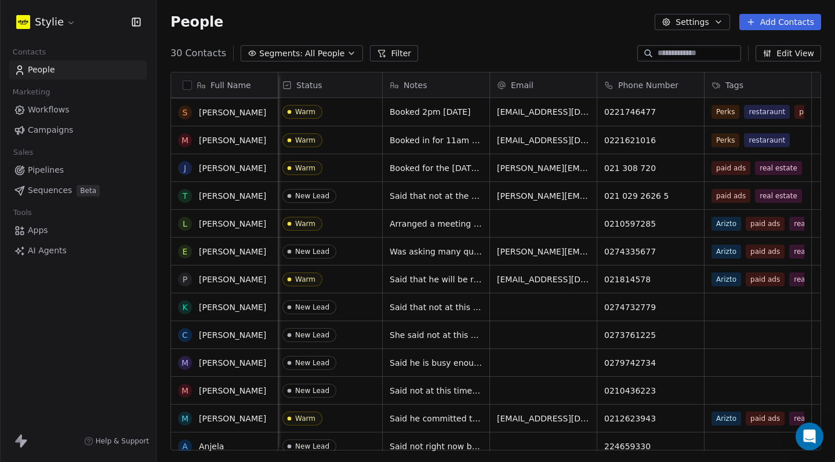
scroll to position [0, 3]
click at [503, 36] on div "People Settings Add Contacts" at bounding box center [496, 22] width 679 height 44
click at [798, 61] on div "30 Contacts Segments: All People Filter Edit View" at bounding box center [496, 53] width 679 height 19
click at [791, 48] on button "Edit View" at bounding box center [789, 53] width 66 height 16
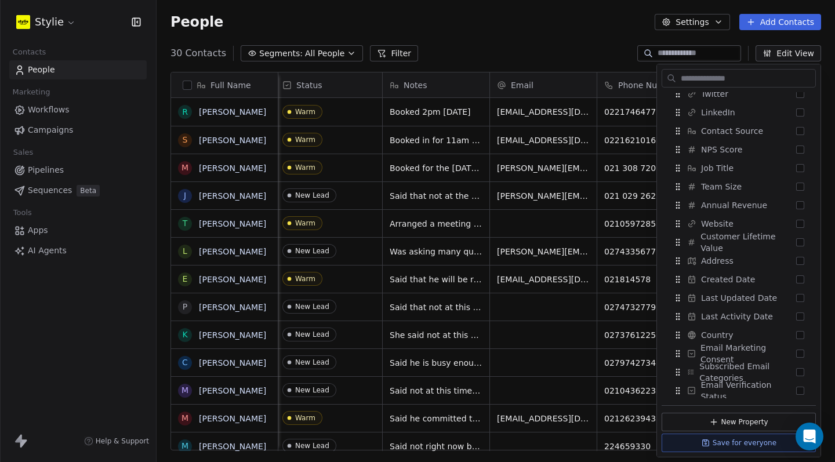
scroll to position [232, 0]
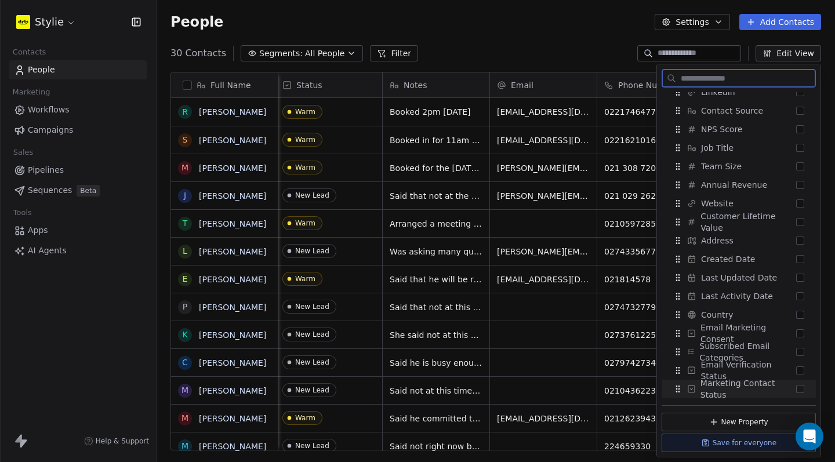
click at [754, 442] on button "Save for everyone" at bounding box center [739, 443] width 154 height 19
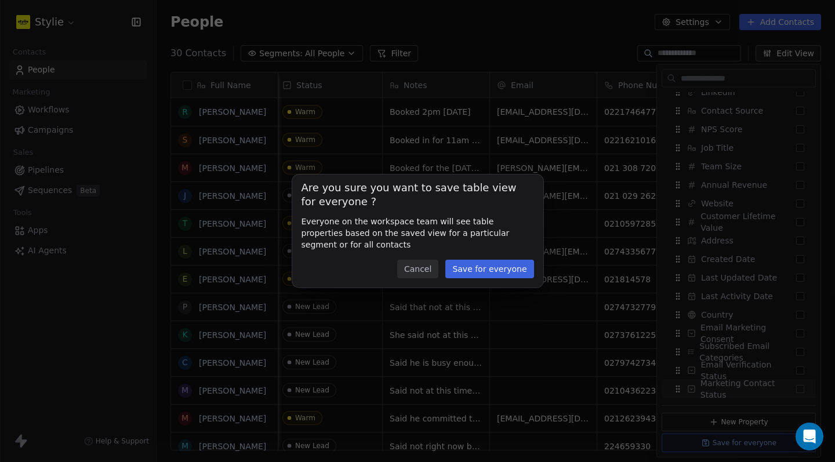
click at [500, 270] on button "Save for everyone" at bounding box center [490, 269] width 88 height 19
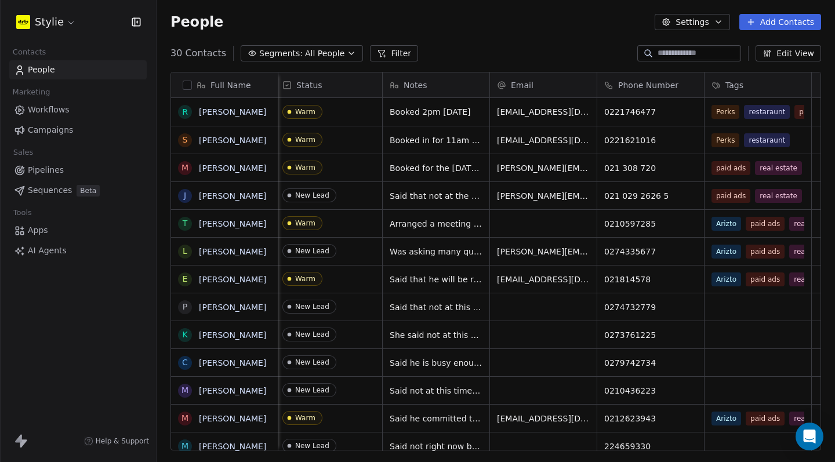
click at [458, 23] on div "People Settings Add Contacts" at bounding box center [496, 22] width 651 height 16
